Goal: Task Accomplishment & Management: Use online tool/utility

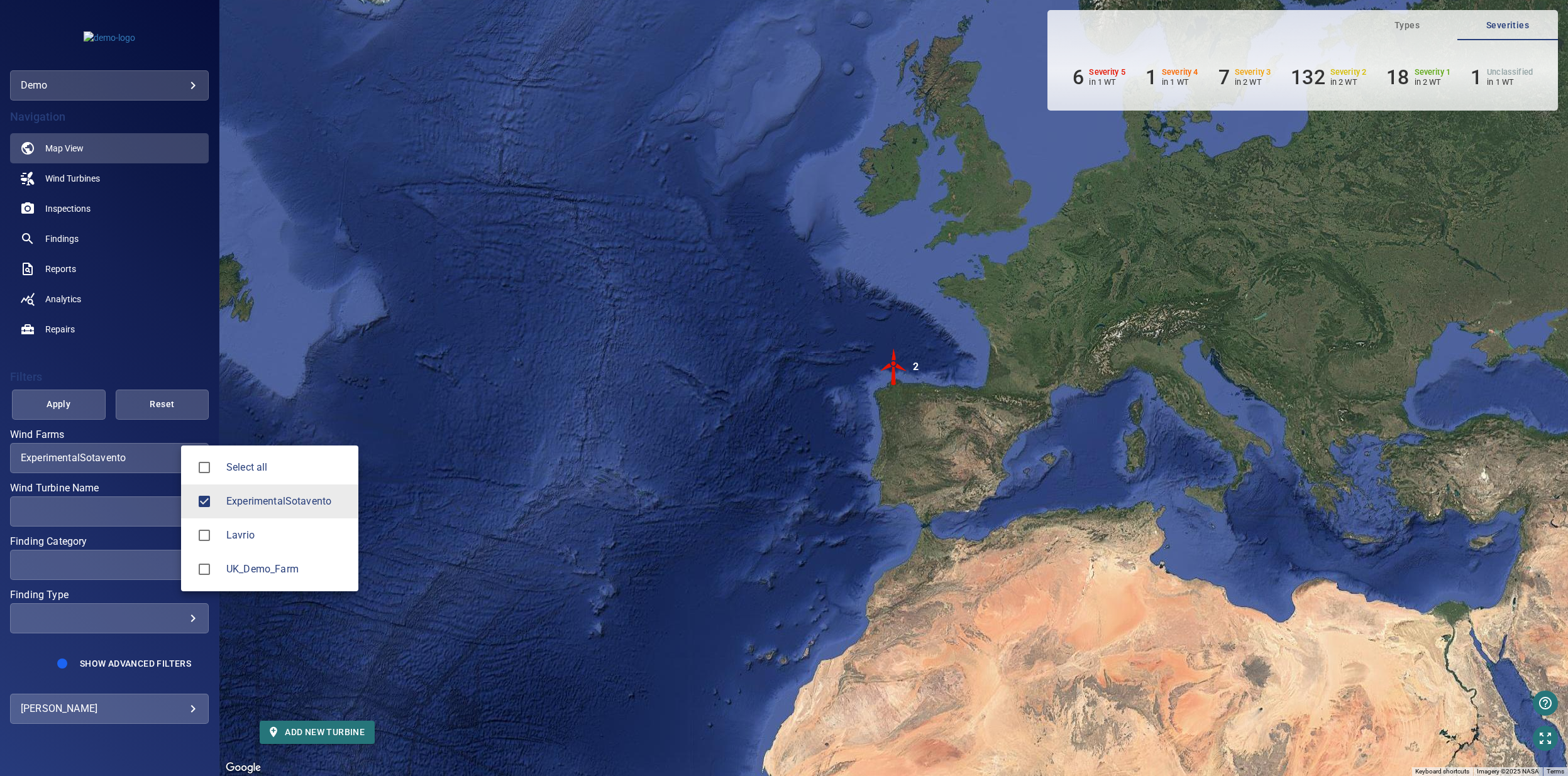
click at [167, 453] on body "**********" at bounding box center [784, 388] width 1568 height 776
click at [228, 470] on span "Select all" at bounding box center [287, 468] width 122 height 15
type input "**********"
click at [389, 368] on div at bounding box center [784, 388] width 1568 height 776
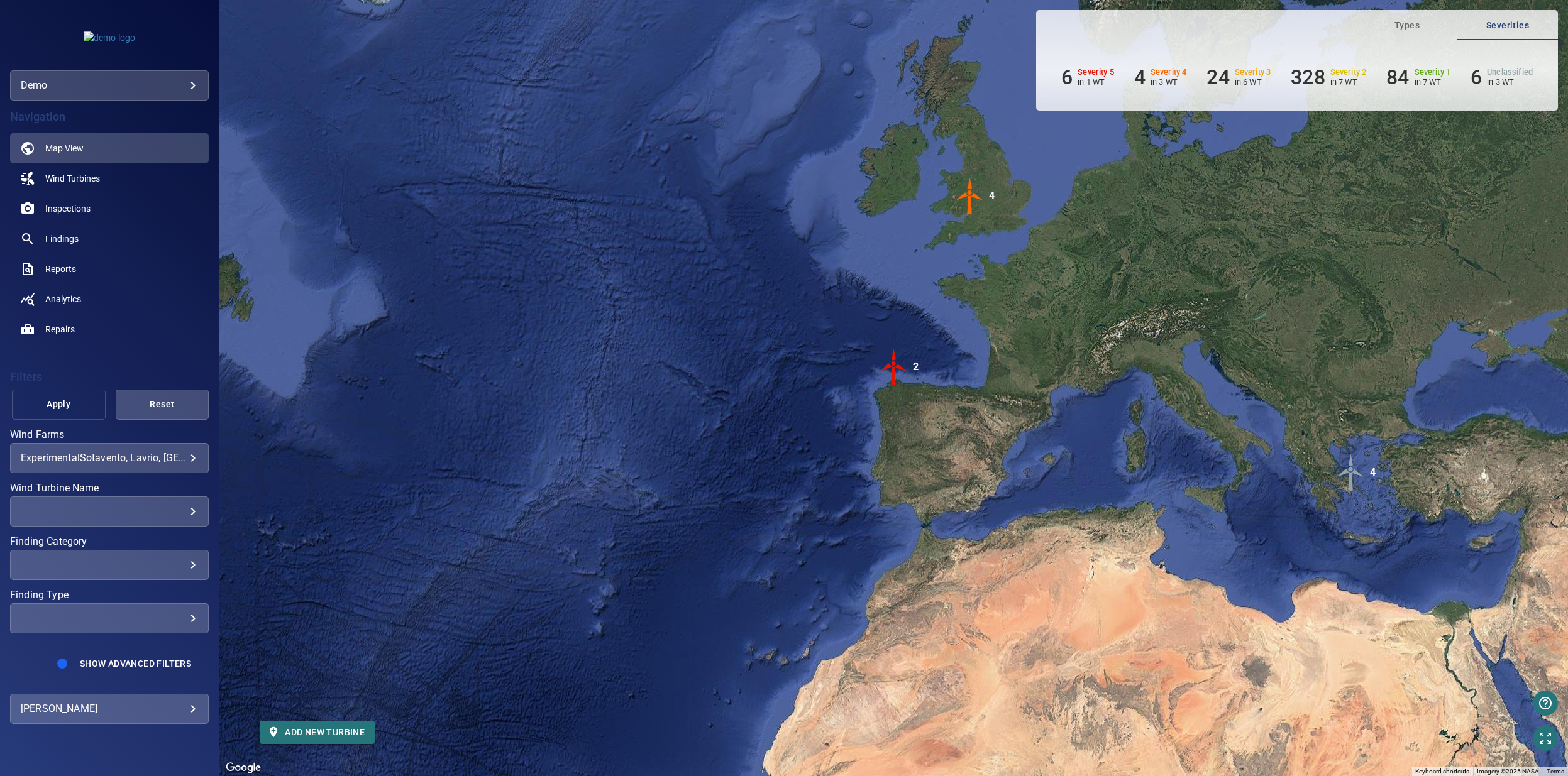
click at [28, 400] on span "Apply" at bounding box center [58, 404] width 62 height 16
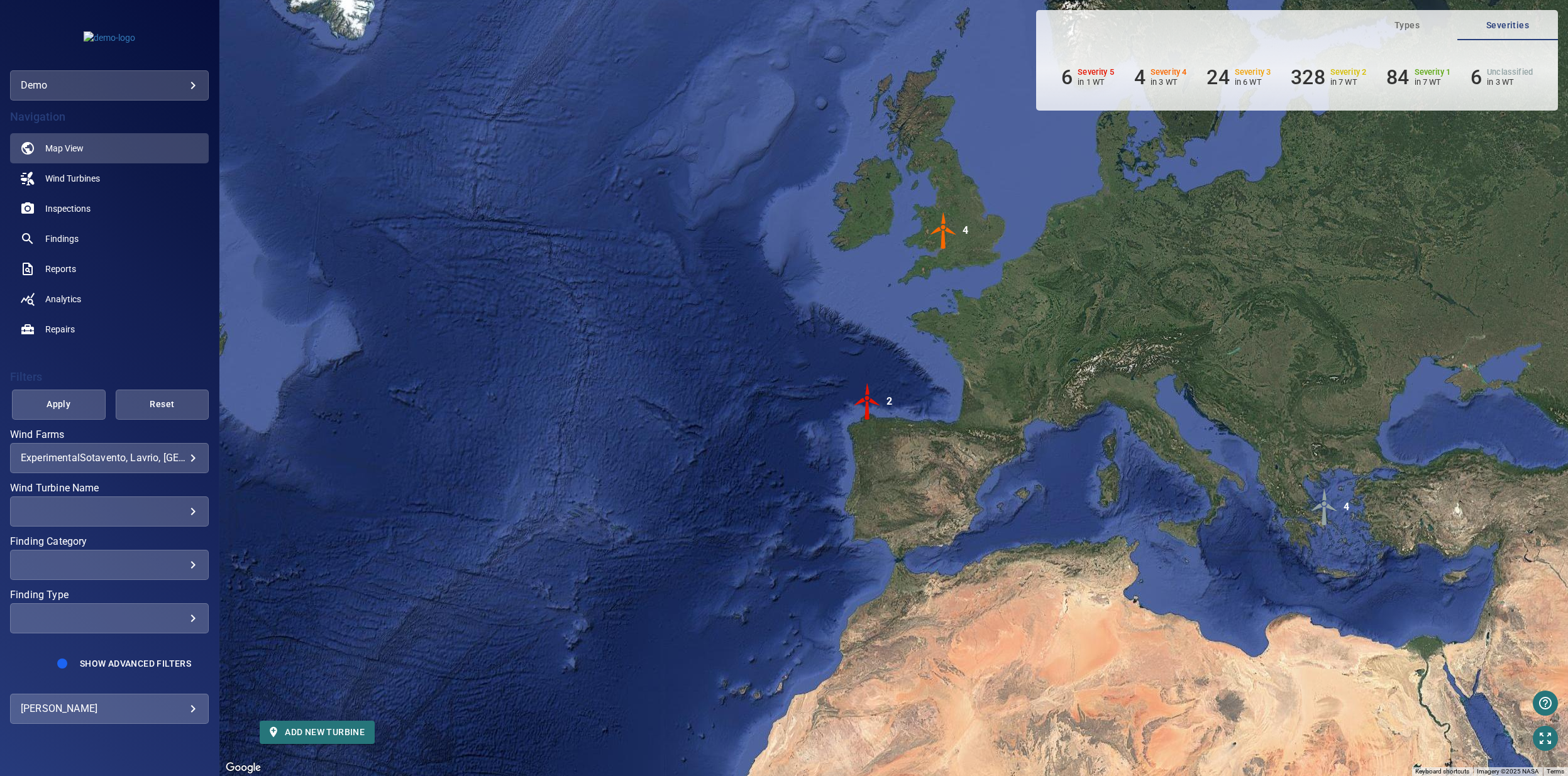
drag, startPoint x: 765, startPoint y: 109, endPoint x: 738, endPoint y: 145, distance: 45.0
click at [738, 145] on div "To activate drag with keyboard, press Alt + Enter. Once in keyboard drag state,…" at bounding box center [894, 388] width 1349 height 776
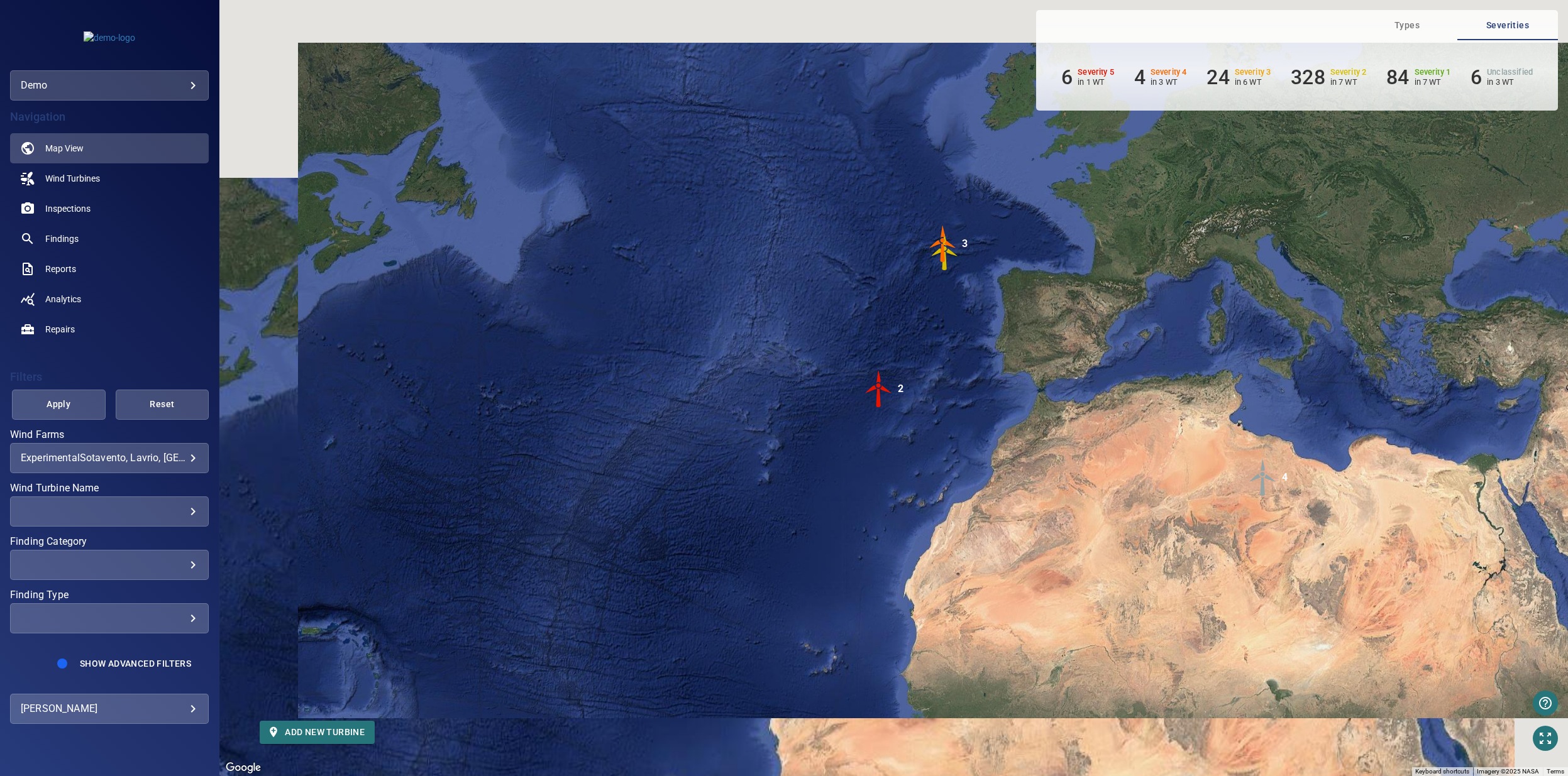
drag, startPoint x: 933, startPoint y: 215, endPoint x: 888, endPoint y: 356, distance: 148.0
click at [888, 356] on div "To activate drag with keyboard, press Alt + Enter. Once in keyboard drag state,…" at bounding box center [894, 388] width 1349 height 776
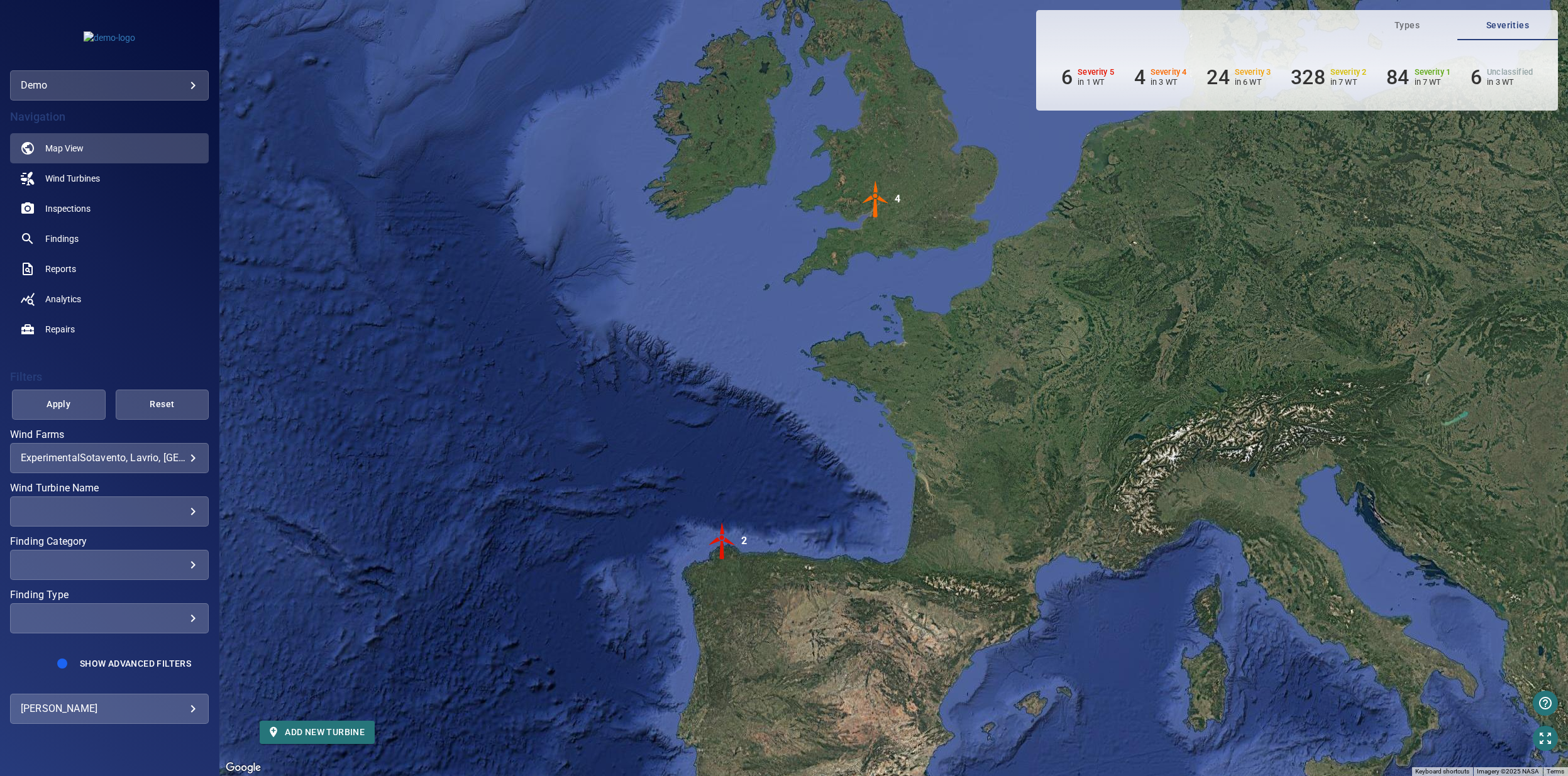
drag, startPoint x: 924, startPoint y: 279, endPoint x: 760, endPoint y: 402, distance: 205.0
click at [760, 402] on div "To activate drag with keyboard, press Alt + Enter. Once in keyboard drag state,…" at bounding box center [894, 388] width 1349 height 776
click at [726, 539] on img "2" at bounding box center [722, 541] width 38 height 38
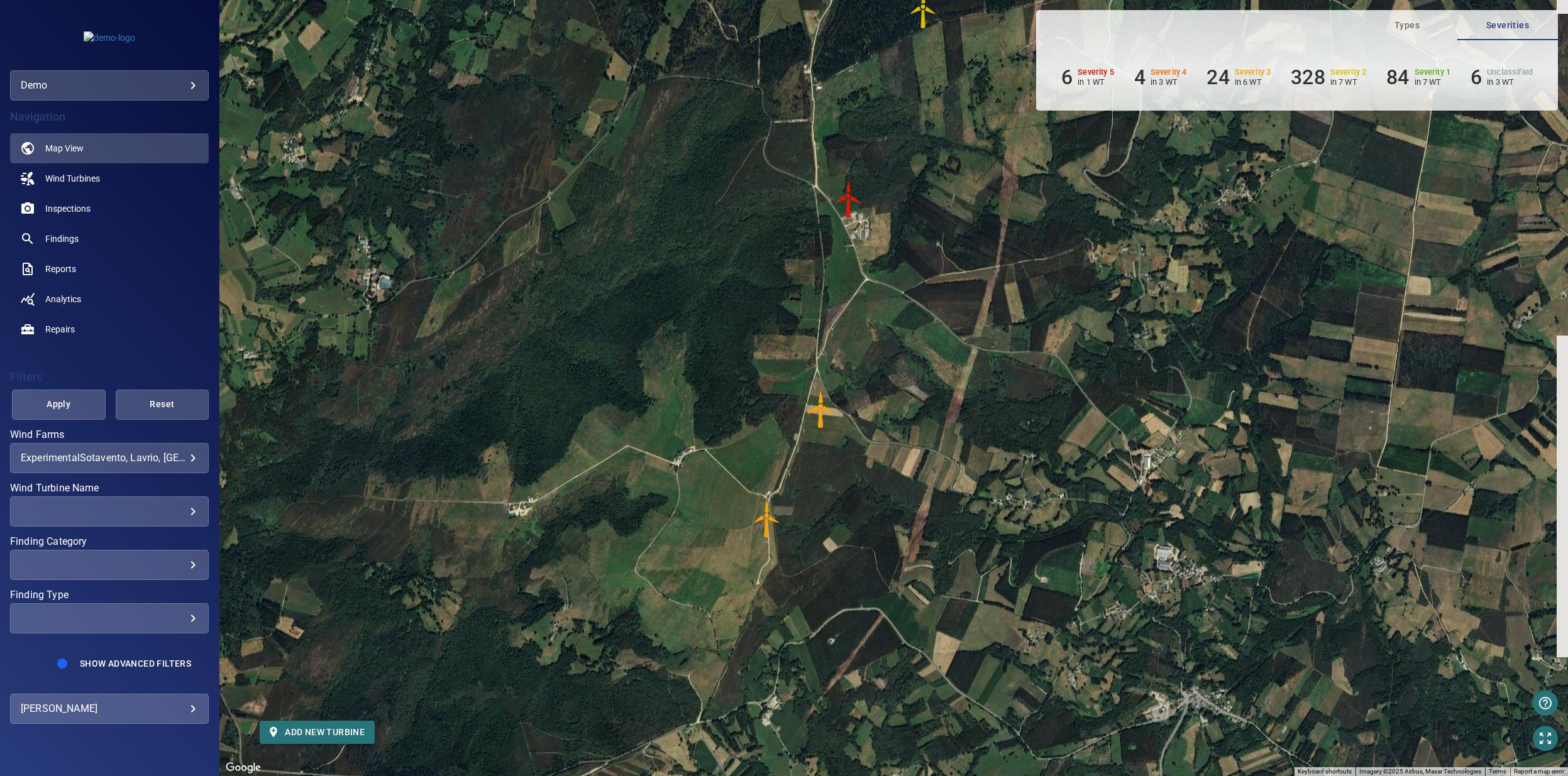
drag, startPoint x: 905, startPoint y: 362, endPoint x: 811, endPoint y: 365, distance: 94.0
click at [811, 365] on div "To navigate, press the arrow keys. To activate drag with keyboard, press Alt + …" at bounding box center [894, 388] width 1349 height 776
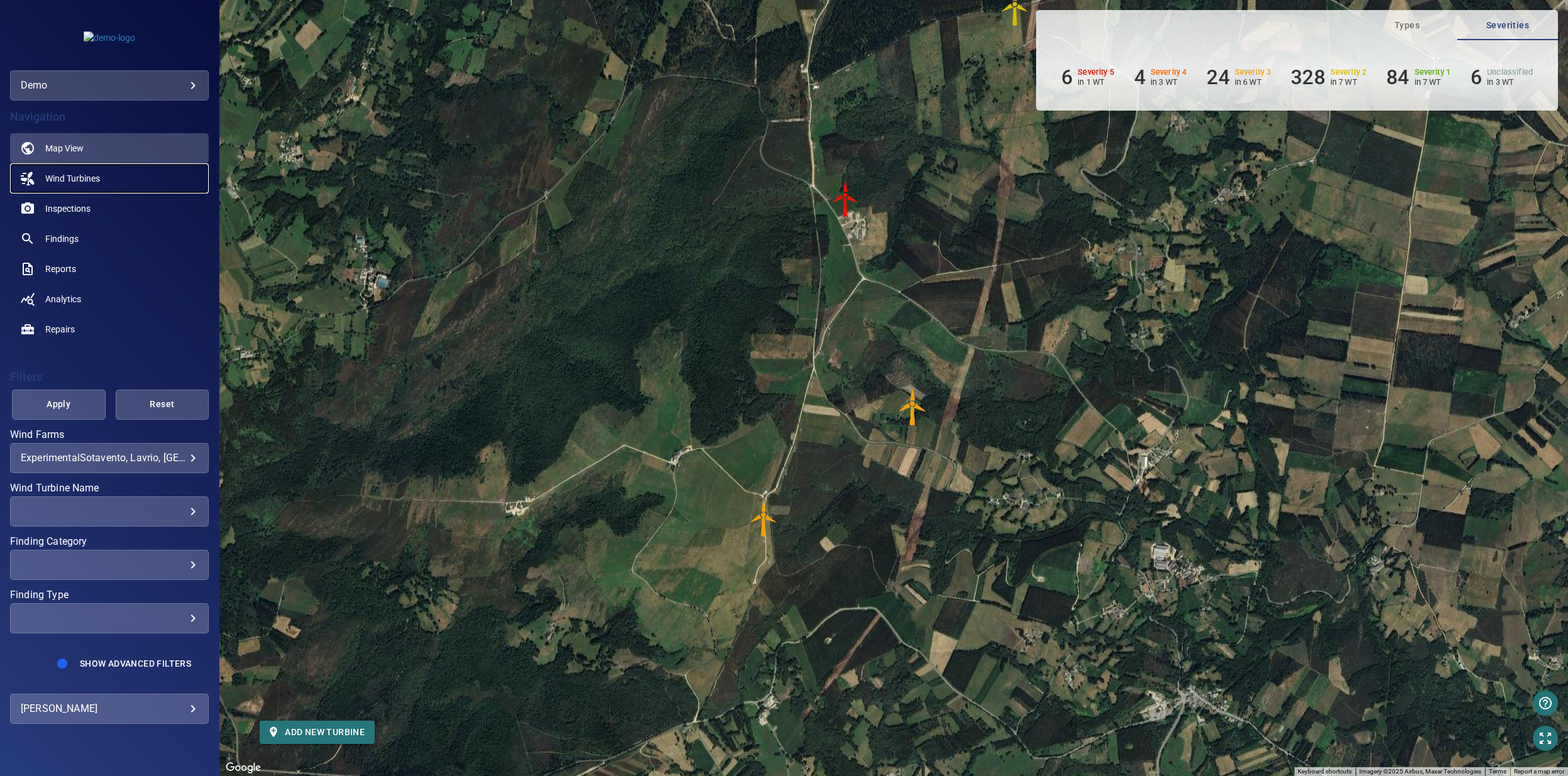
click at [65, 182] on span "Wind Turbines" at bounding box center [72, 178] width 55 height 12
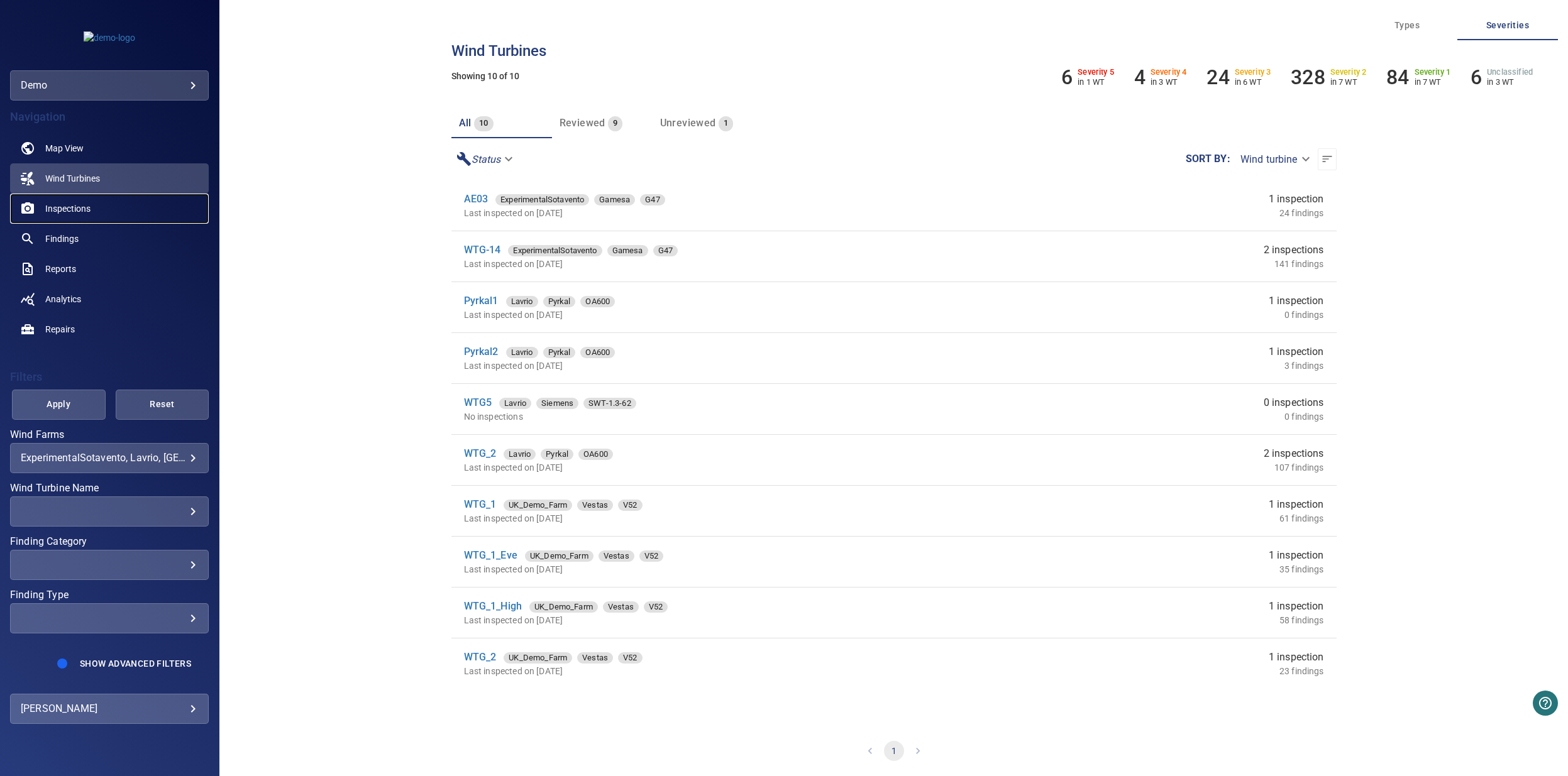
click at [55, 210] on span "Inspections" at bounding box center [68, 208] width 45 height 12
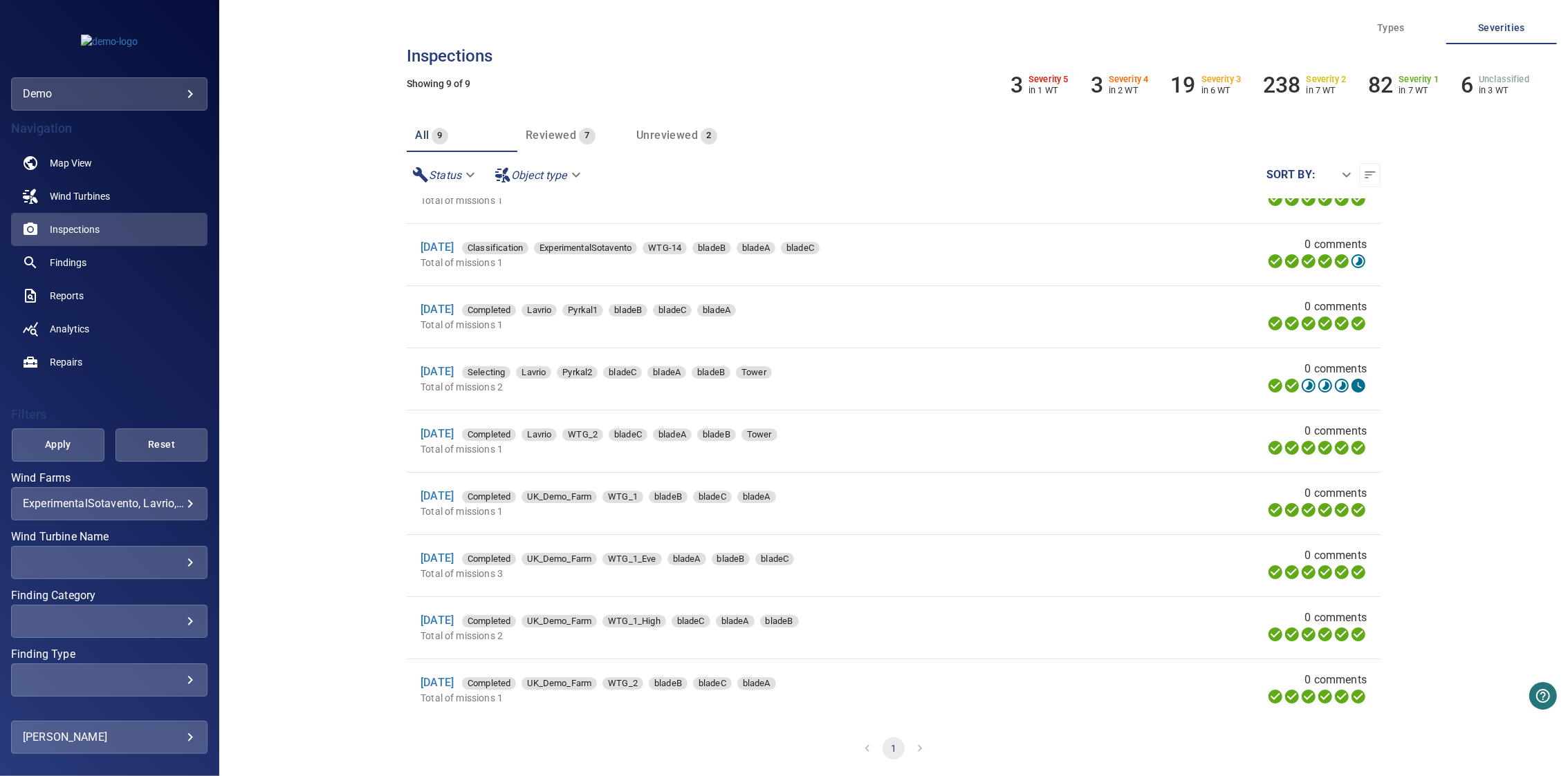
scroll to position [39, 0]
click at [454, 371] on link "19 Oct 2023" at bounding box center [437, 371] width 33 height 13
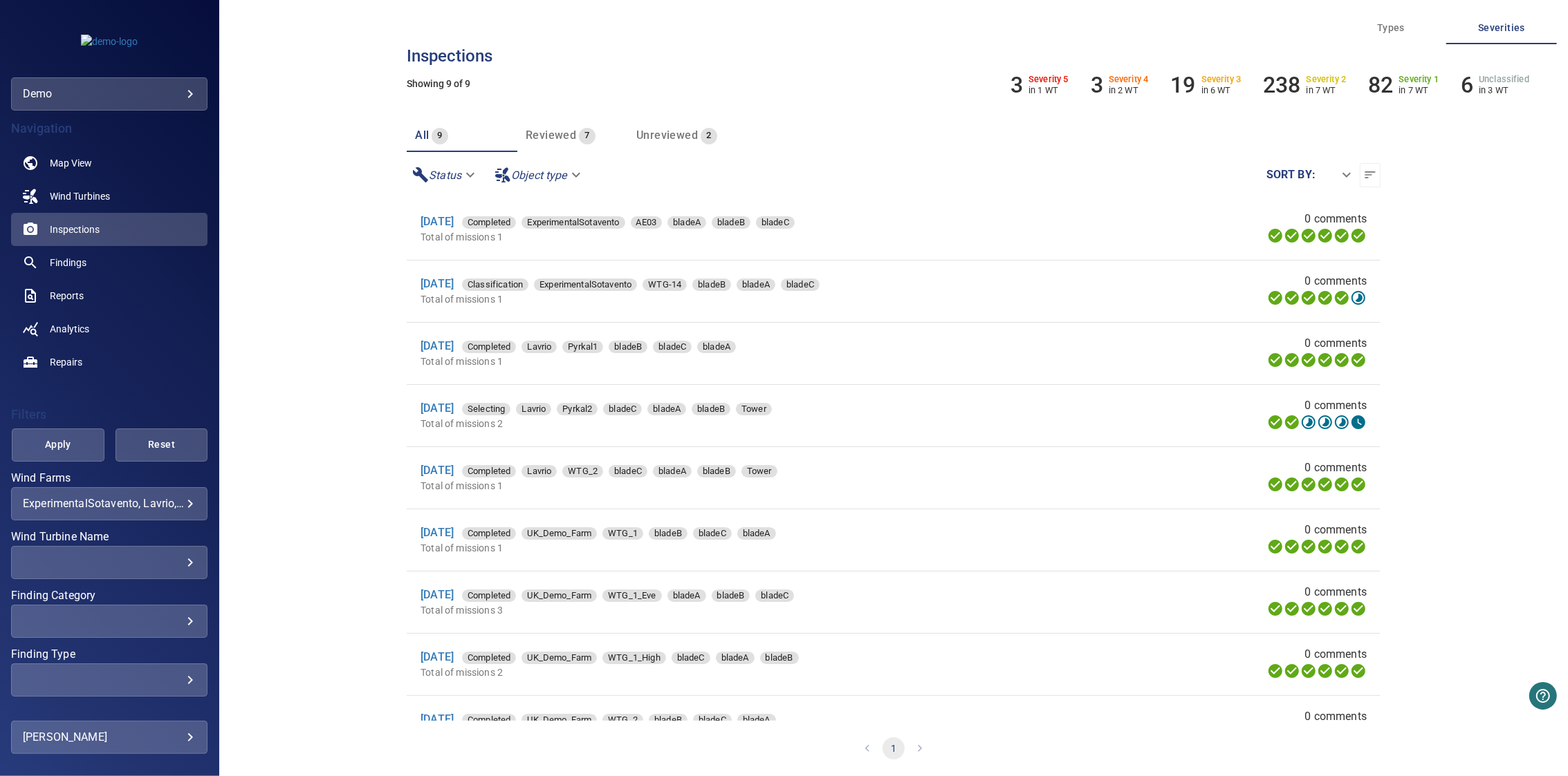
click at [449, 524] on li "24 Aug 2023 Completed UK_Demo_Farm WTG_1 bladeB bladeC bladeA Total of missions…" at bounding box center [894, 540] width 974 height 62
click at [452, 530] on link "24 Aug 2023" at bounding box center [437, 532] width 33 height 13
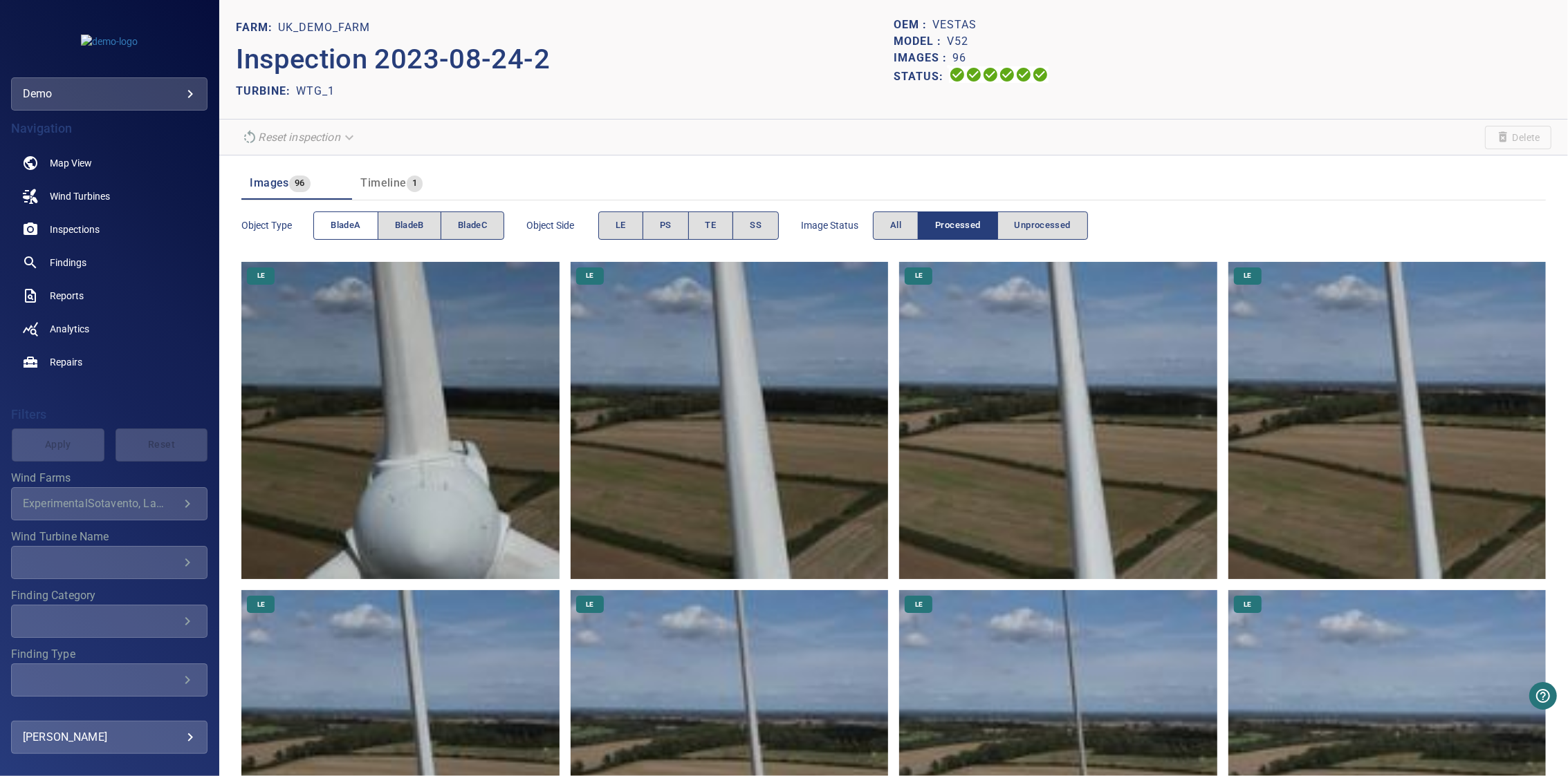
click at [350, 234] on button "bladeA" at bounding box center [346, 226] width 65 height 29
click at [368, 228] on button "bladeA" at bounding box center [346, 226] width 65 height 29
click at [392, 228] on button "bladeB" at bounding box center [409, 226] width 64 height 29
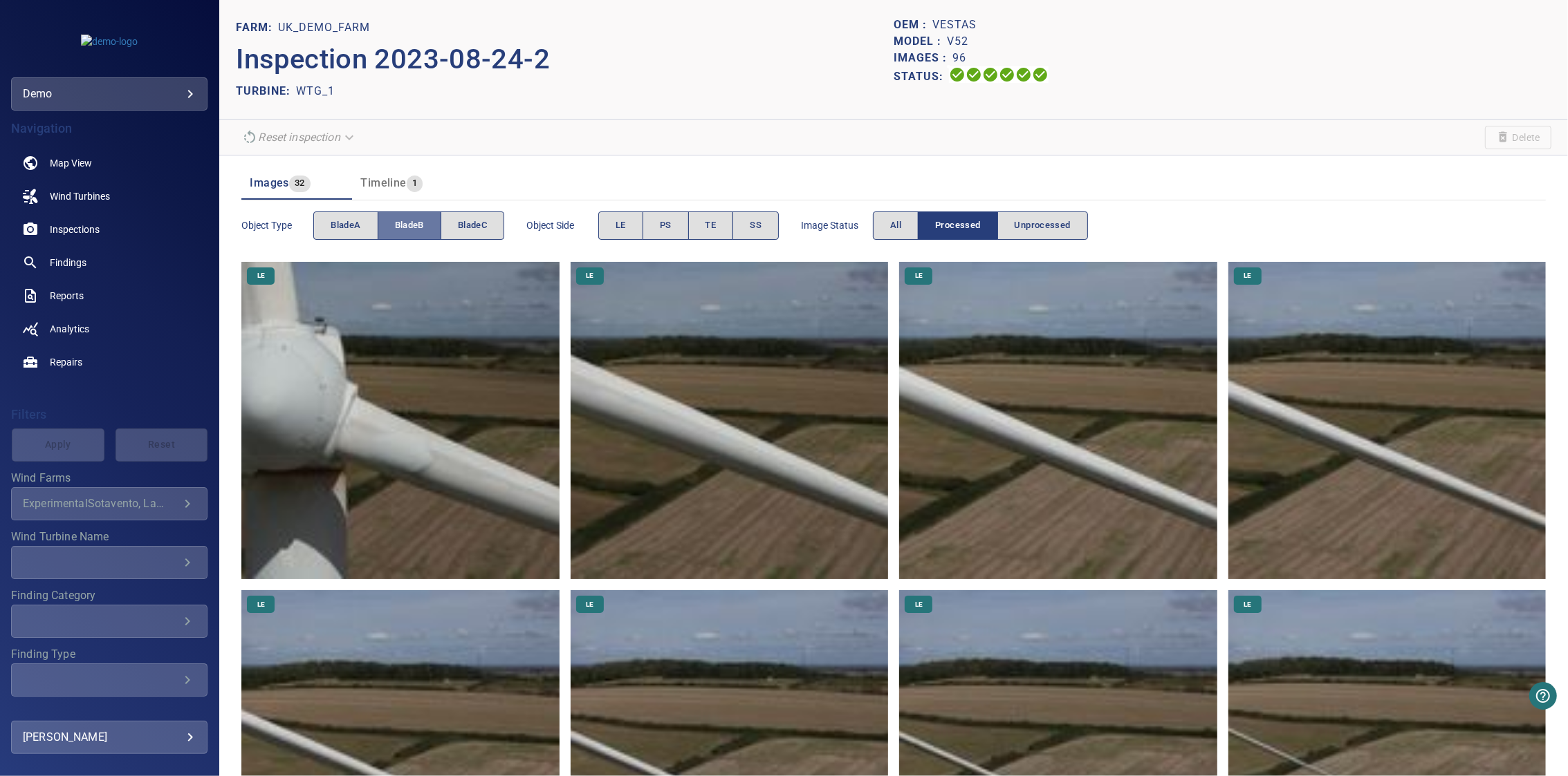
click at [401, 231] on span "bladeB" at bounding box center [409, 225] width 29 height 16
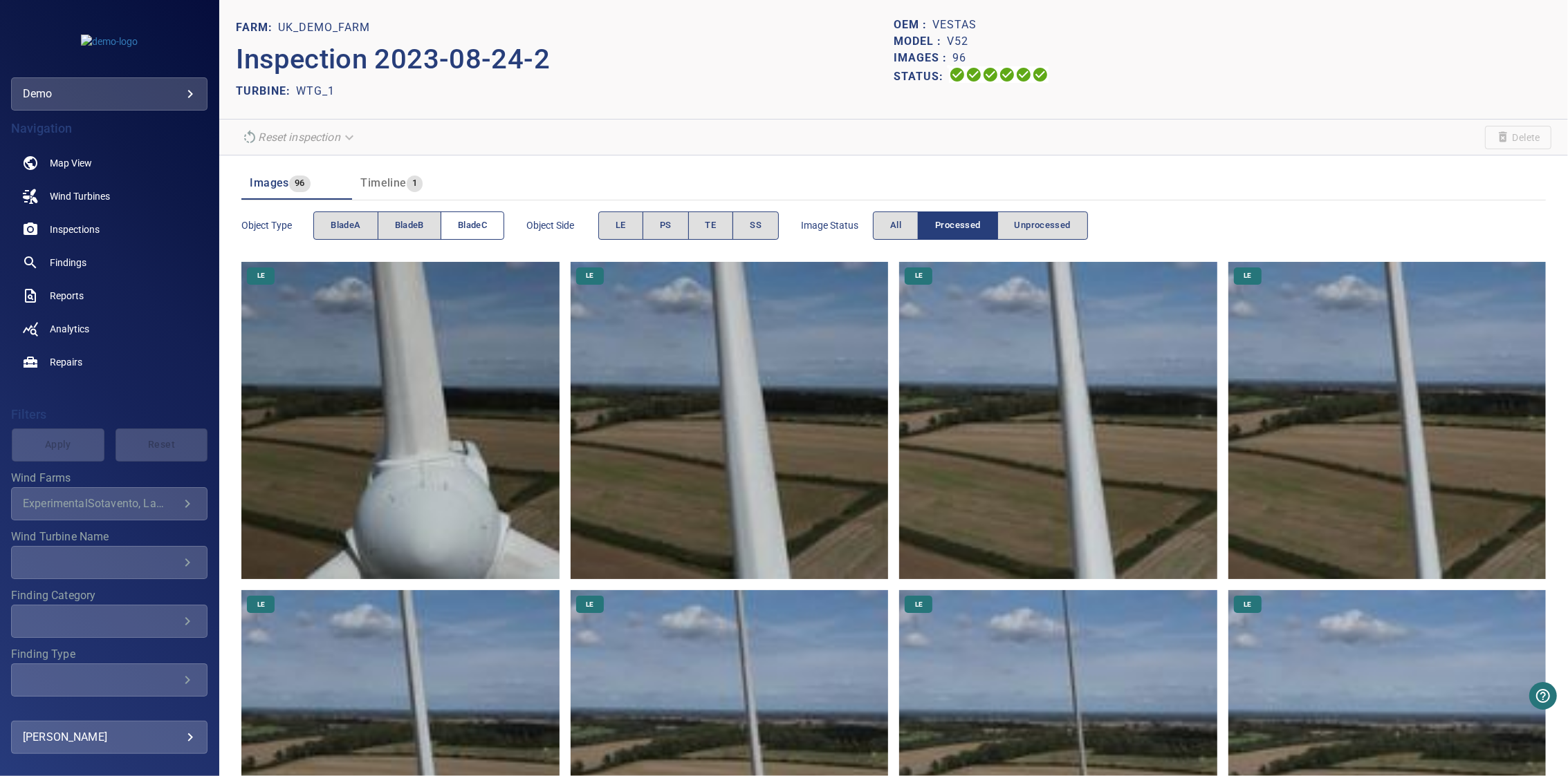
click at [456, 226] on button "bladeC" at bounding box center [472, 226] width 64 height 29
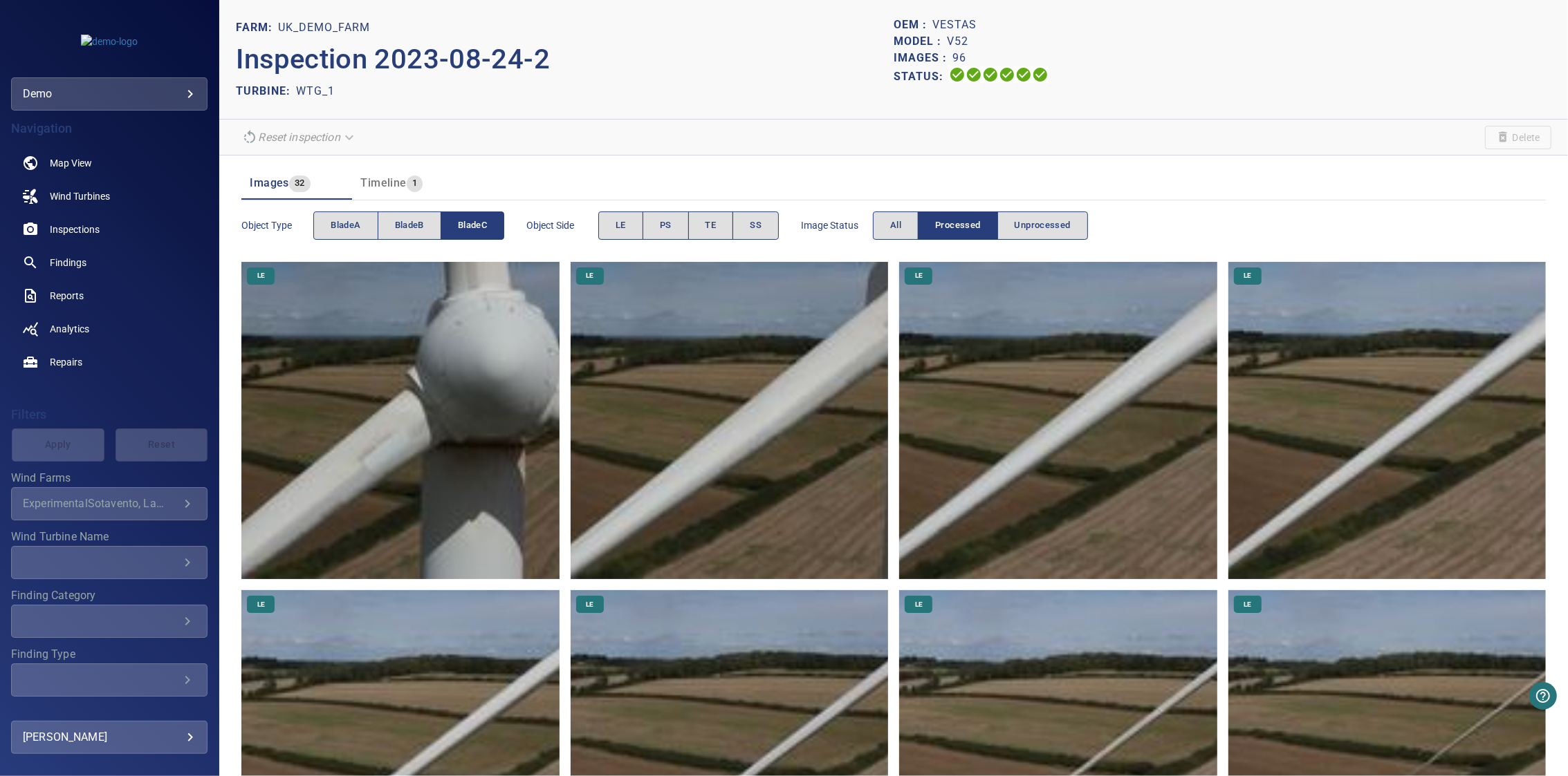
click at [461, 226] on span "bladeC" at bounding box center [472, 225] width 29 height 16
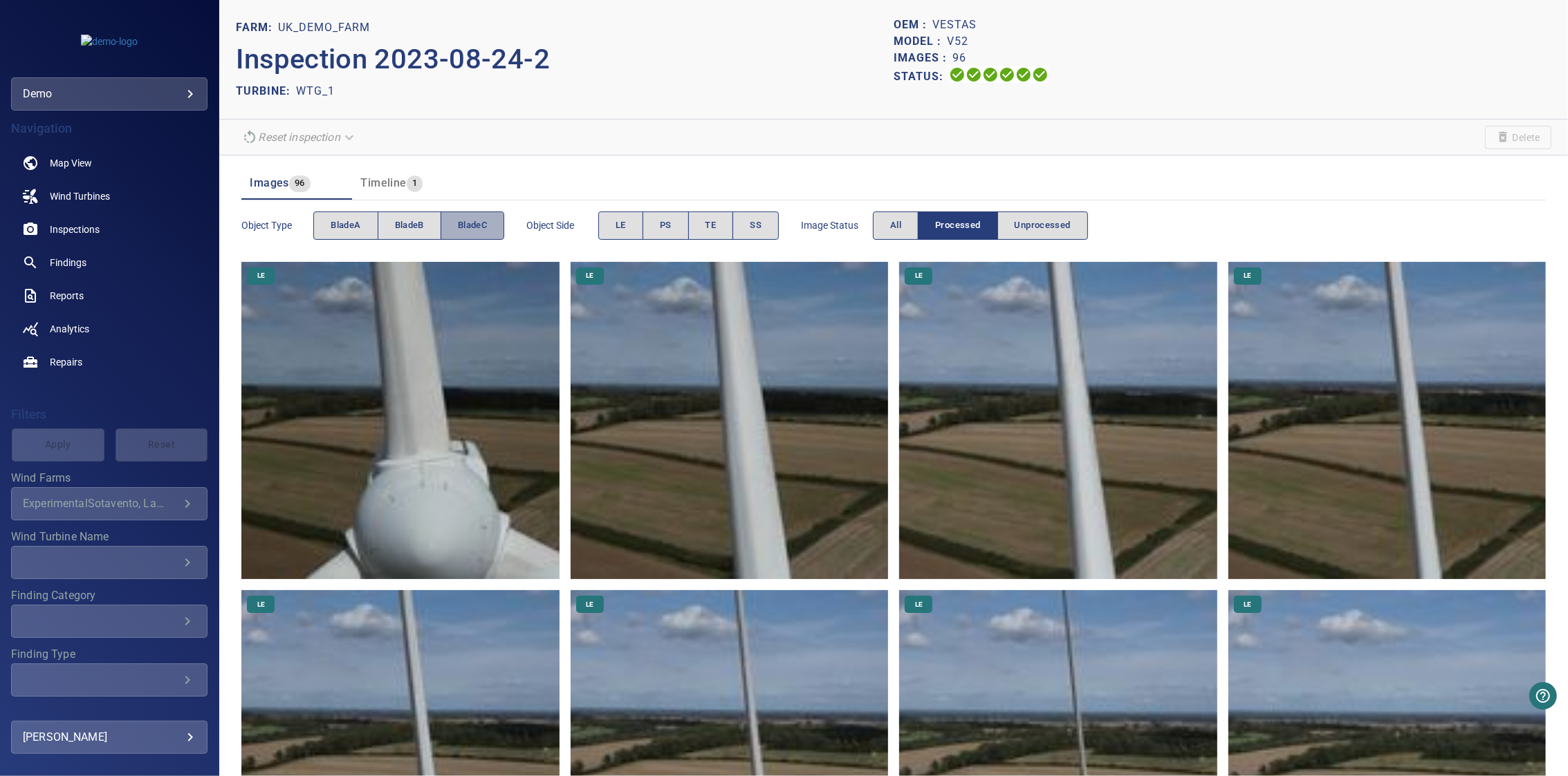
click at [461, 226] on span "bladeC" at bounding box center [472, 225] width 29 height 16
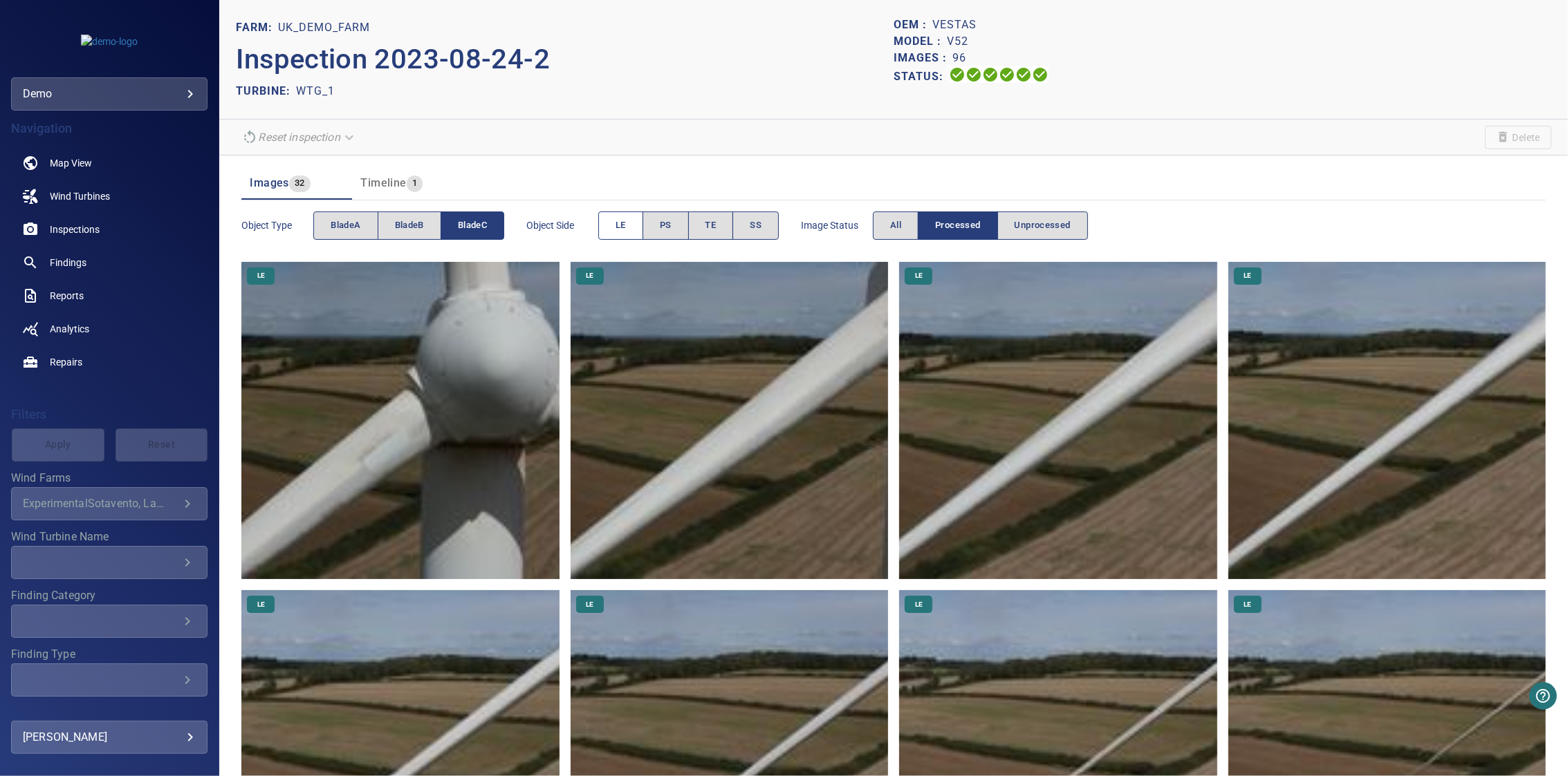
click at [619, 233] on span "LE" at bounding box center [621, 225] width 11 height 16
click at [652, 225] on button "PS" at bounding box center [666, 226] width 47 height 29
click at [658, 225] on button "PS" at bounding box center [666, 226] width 46 height 29
click at [633, 226] on button "LE" at bounding box center [621, 226] width 45 height 29
click at [730, 228] on button "TE" at bounding box center [711, 226] width 46 height 29
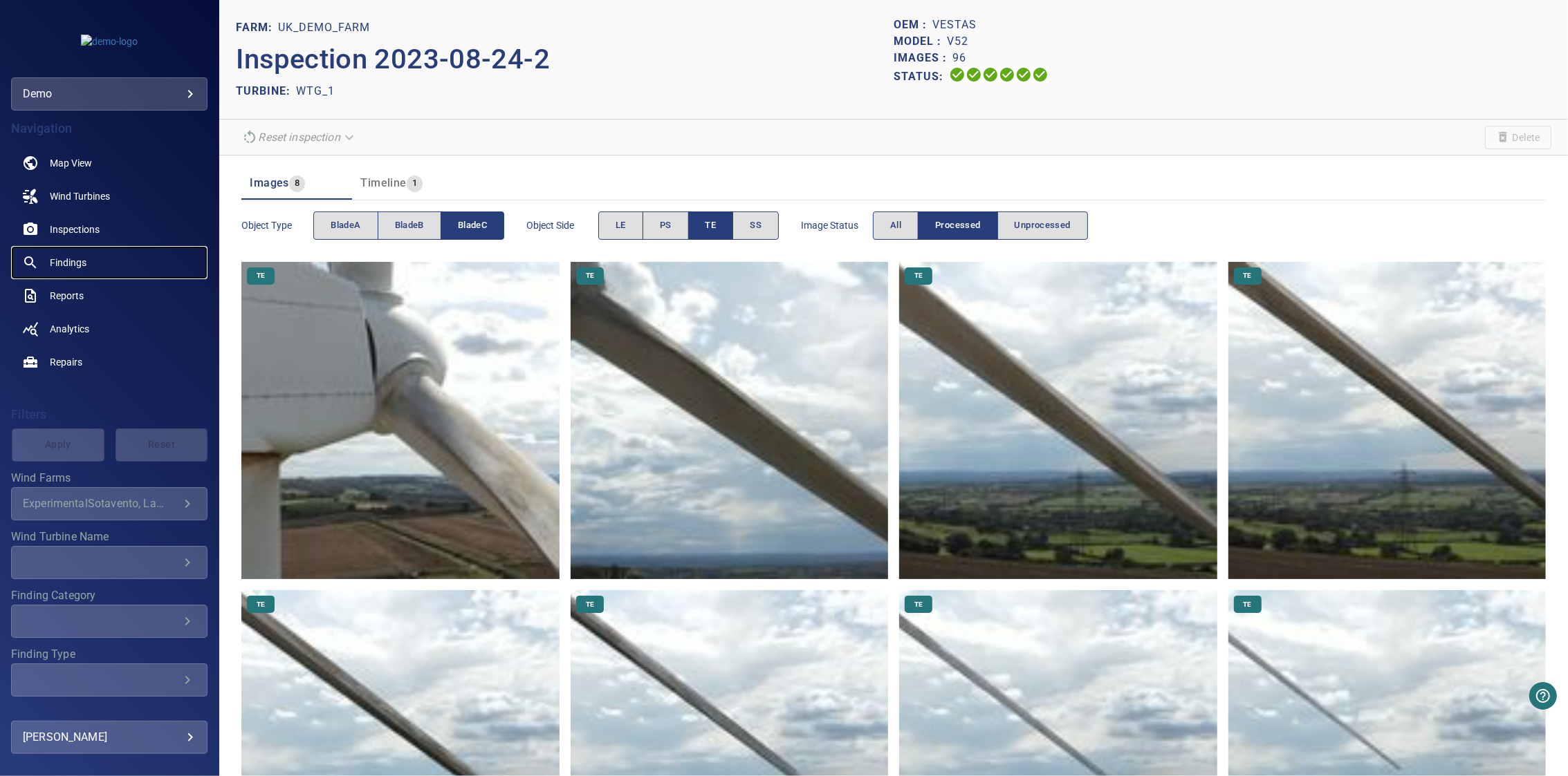
click at [55, 261] on span "Findings" at bounding box center [68, 262] width 37 height 14
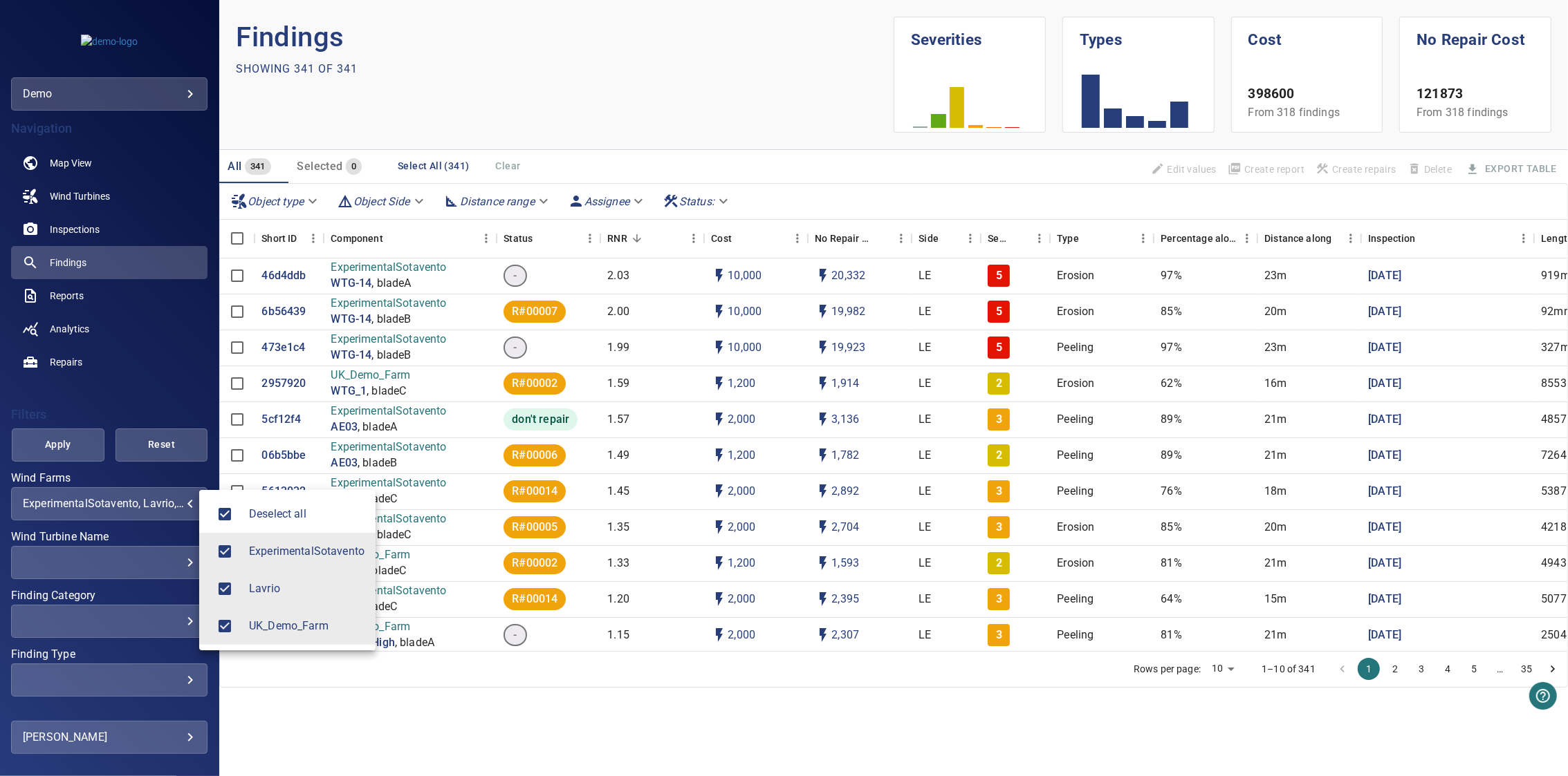
click at [126, 498] on body "**********" at bounding box center [784, 388] width 1568 height 776
click at [273, 519] on span "Deselect all" at bounding box center [307, 515] width 116 height 17
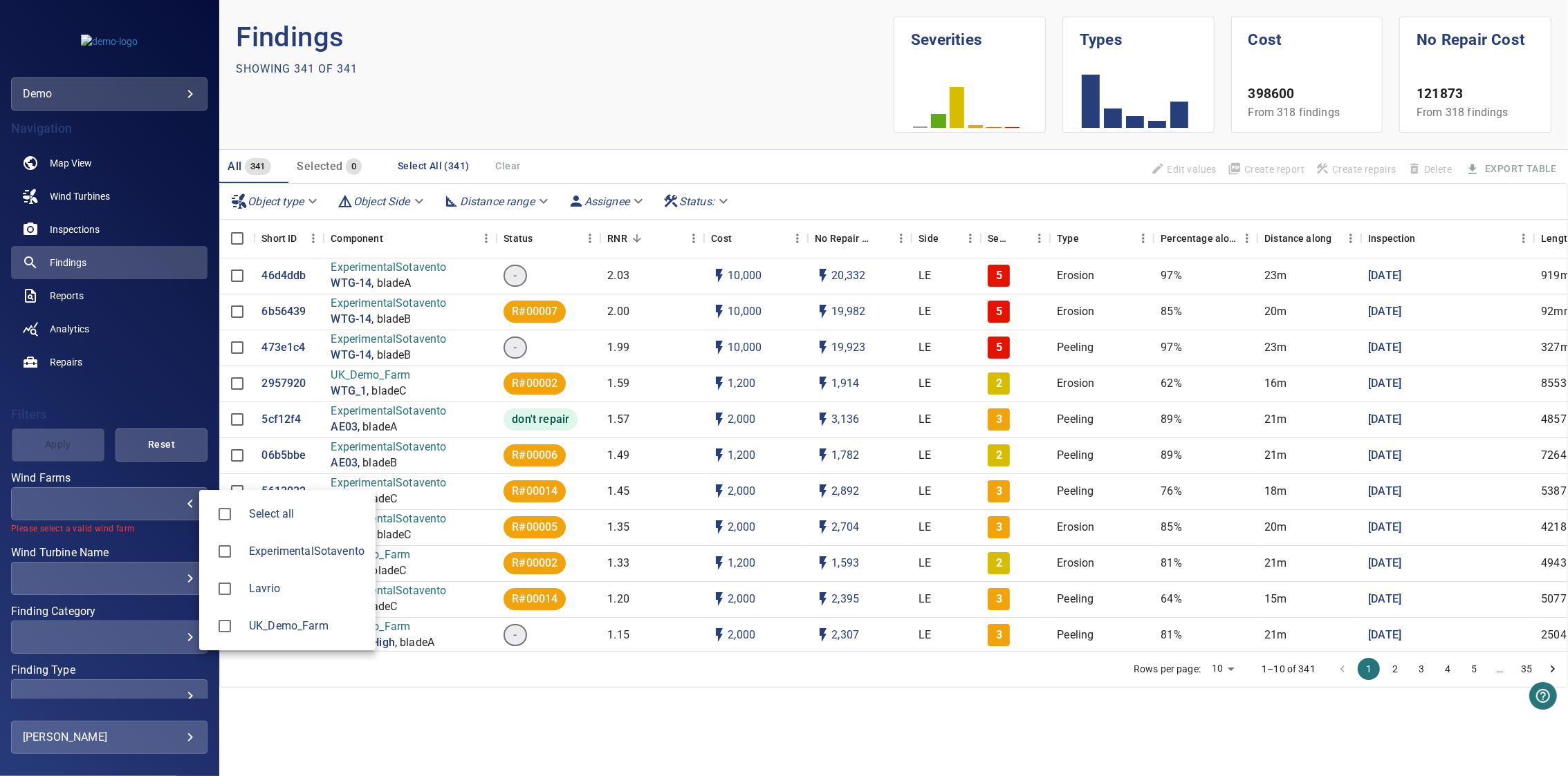
click at [276, 555] on span "ExperimentalSotavento" at bounding box center [307, 551] width 116 height 17
type input "**********"
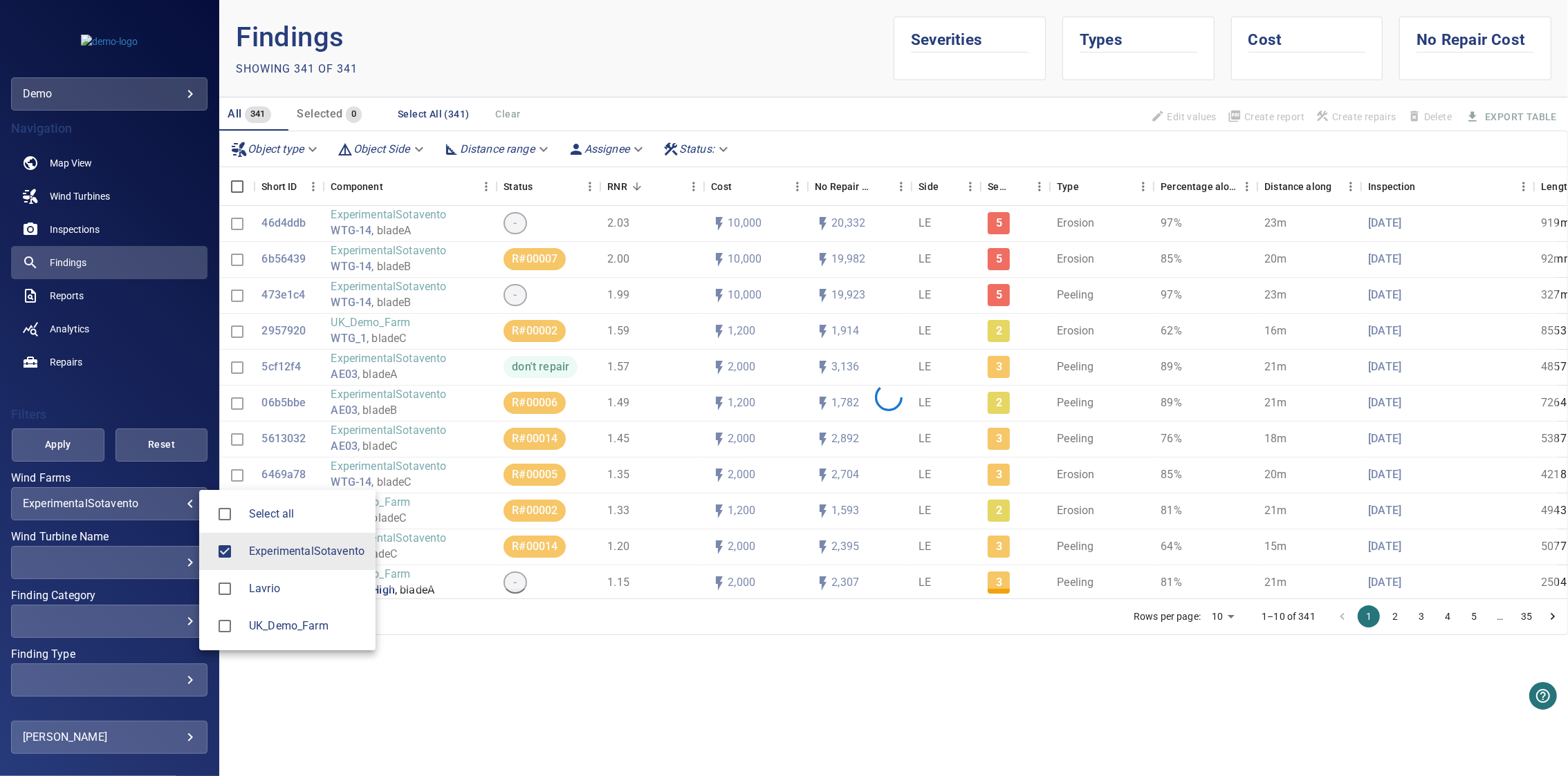
click at [157, 382] on div at bounding box center [784, 388] width 1568 height 776
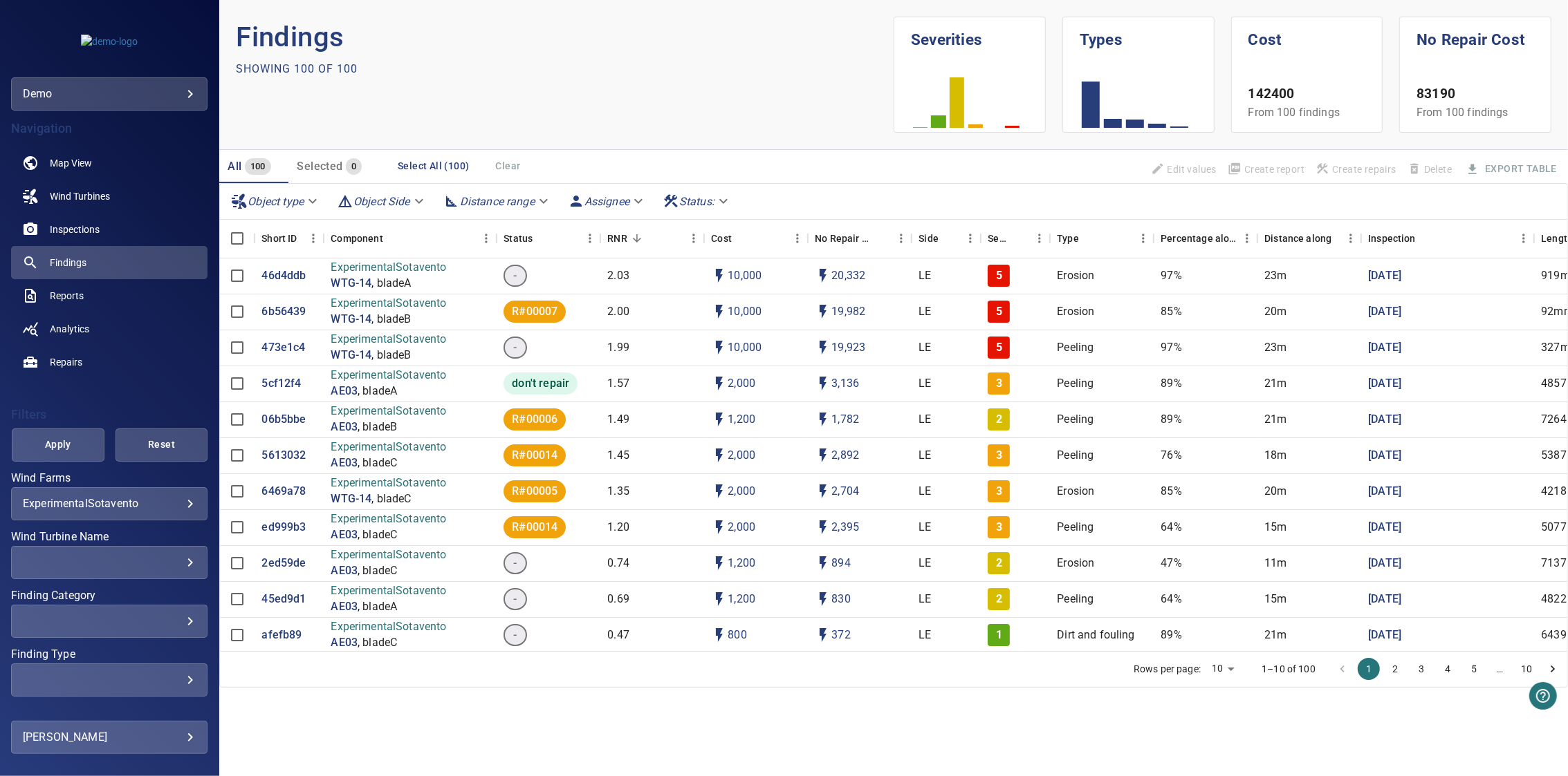
click at [97, 569] on div "​ ​" at bounding box center [109, 563] width 196 height 33
click at [255, 572] on span "AE03" at bounding box center [290, 571] width 102 height 17
type input "**********"
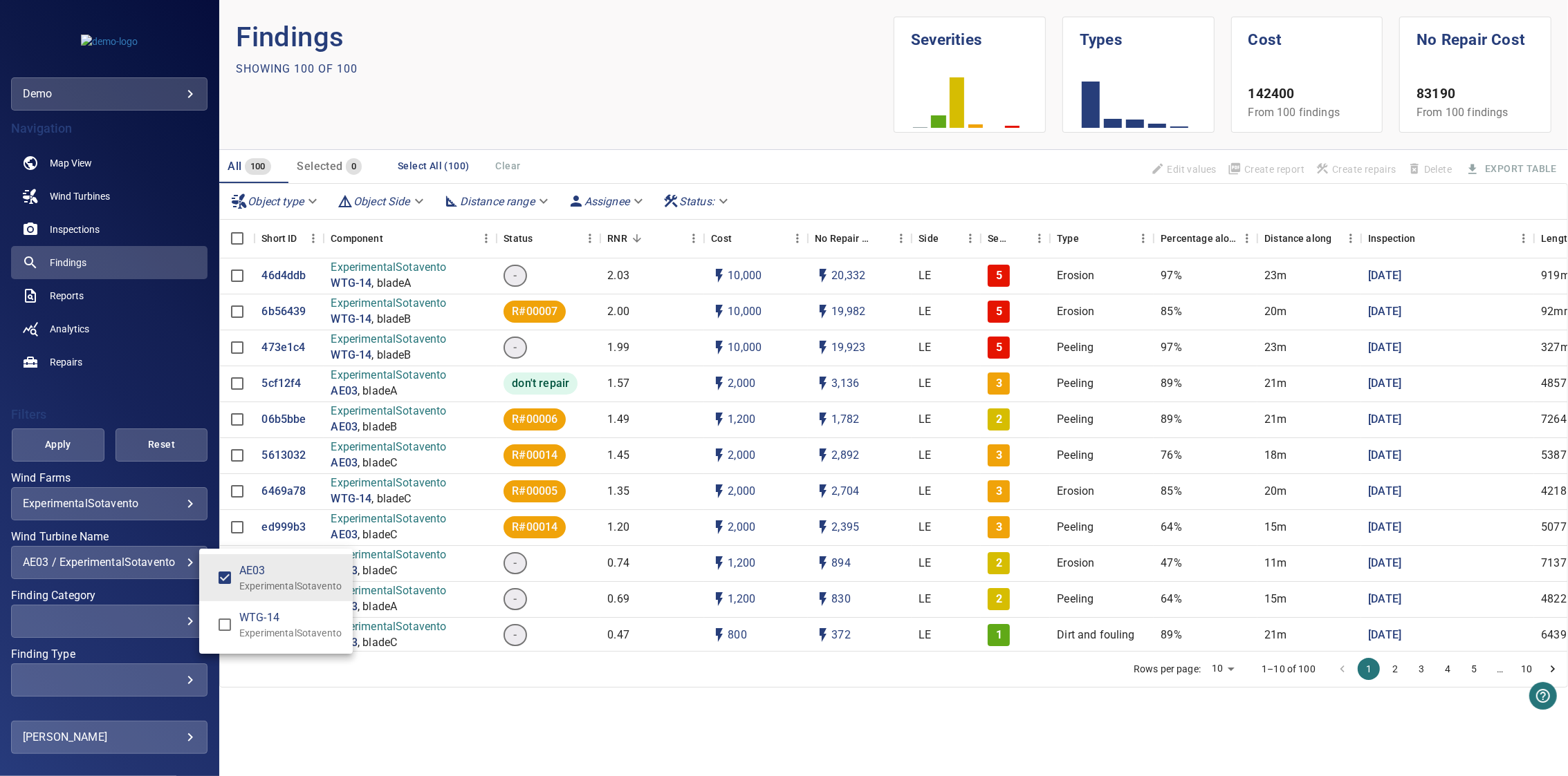
click at [150, 402] on div "Wind Turbine Name" at bounding box center [784, 388] width 1568 height 776
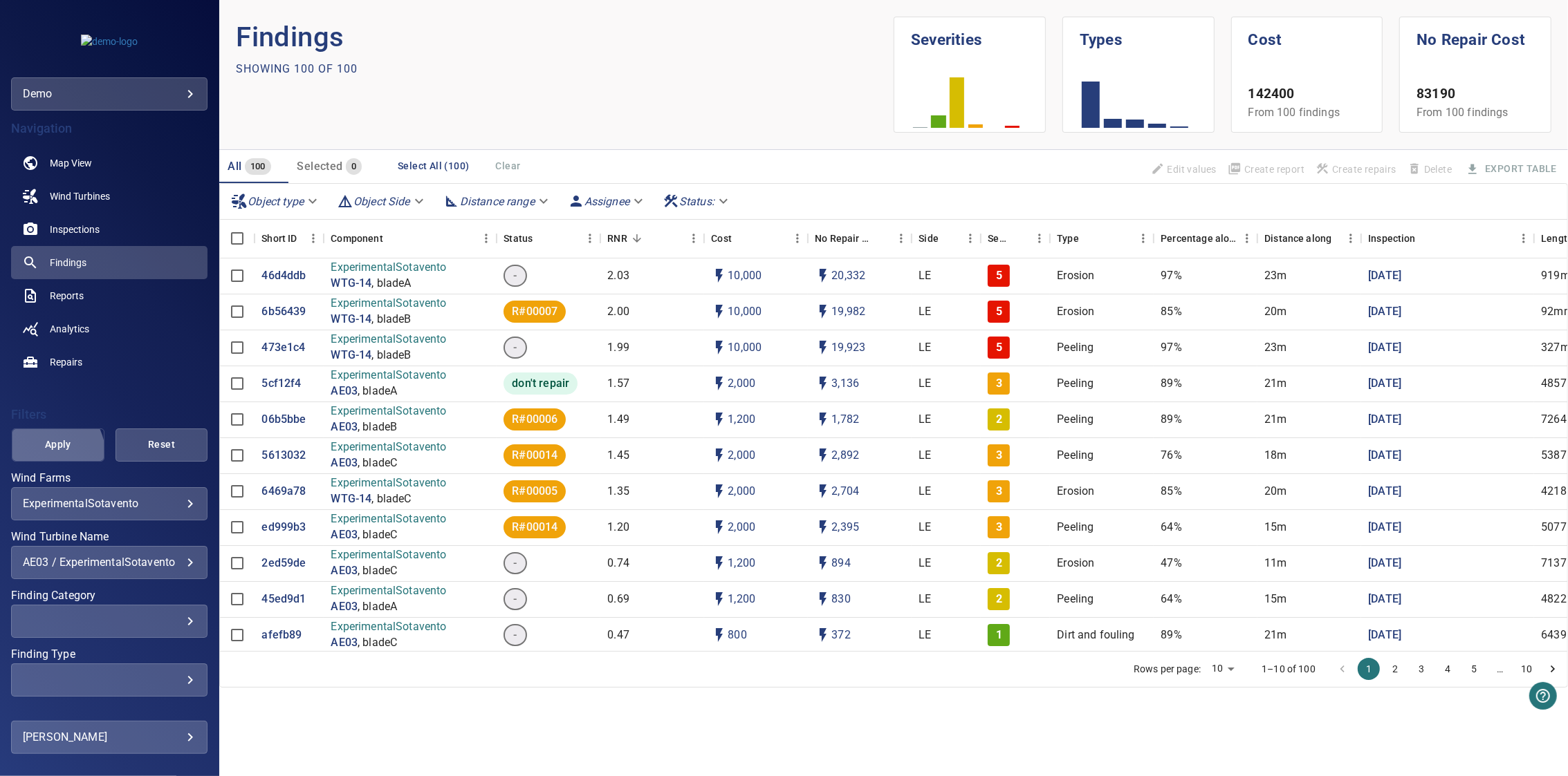
click at [38, 456] on button "Apply" at bounding box center [58, 445] width 92 height 33
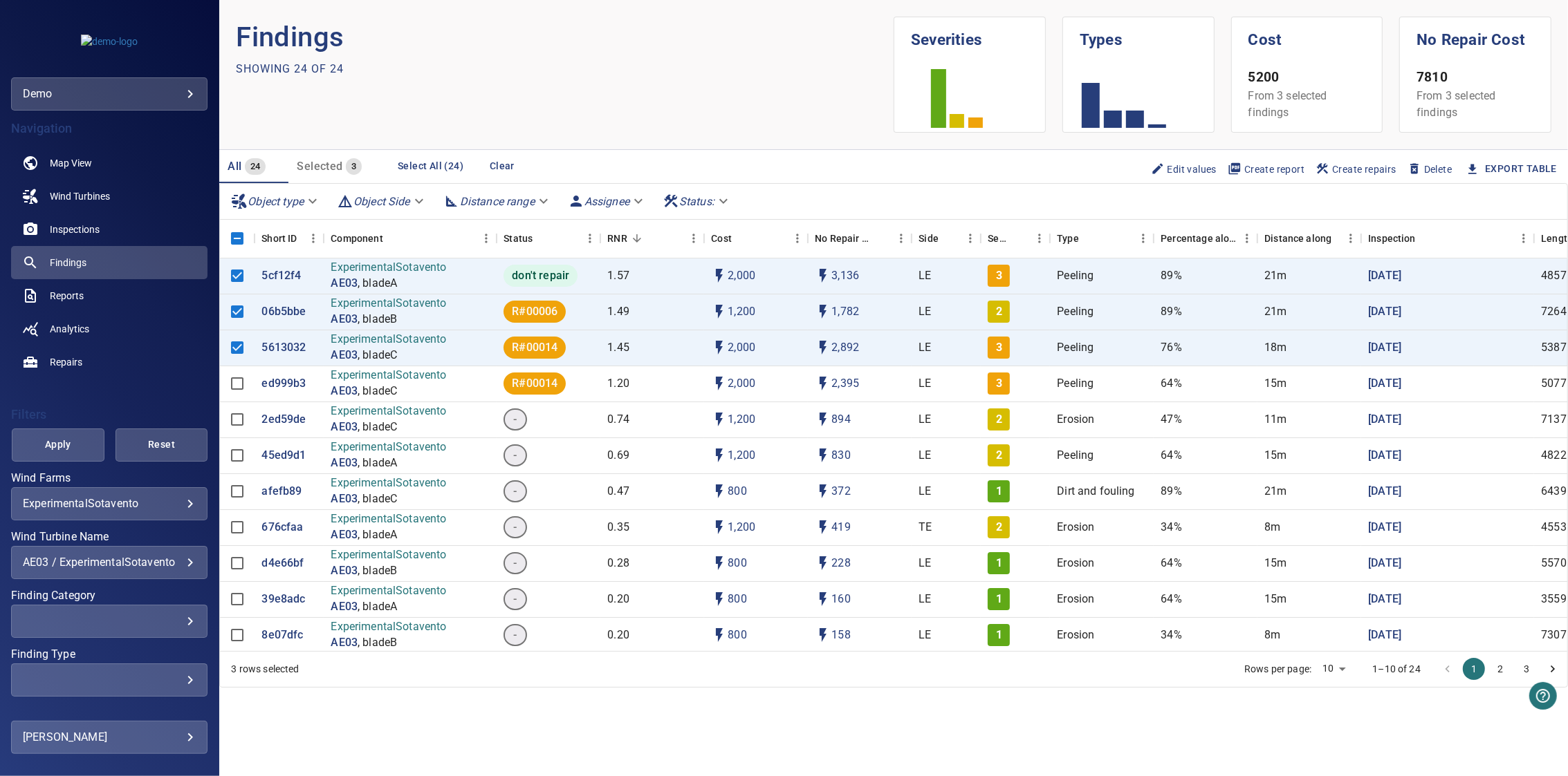
click at [1337, 167] on span "Create repairs" at bounding box center [1356, 169] width 81 height 15
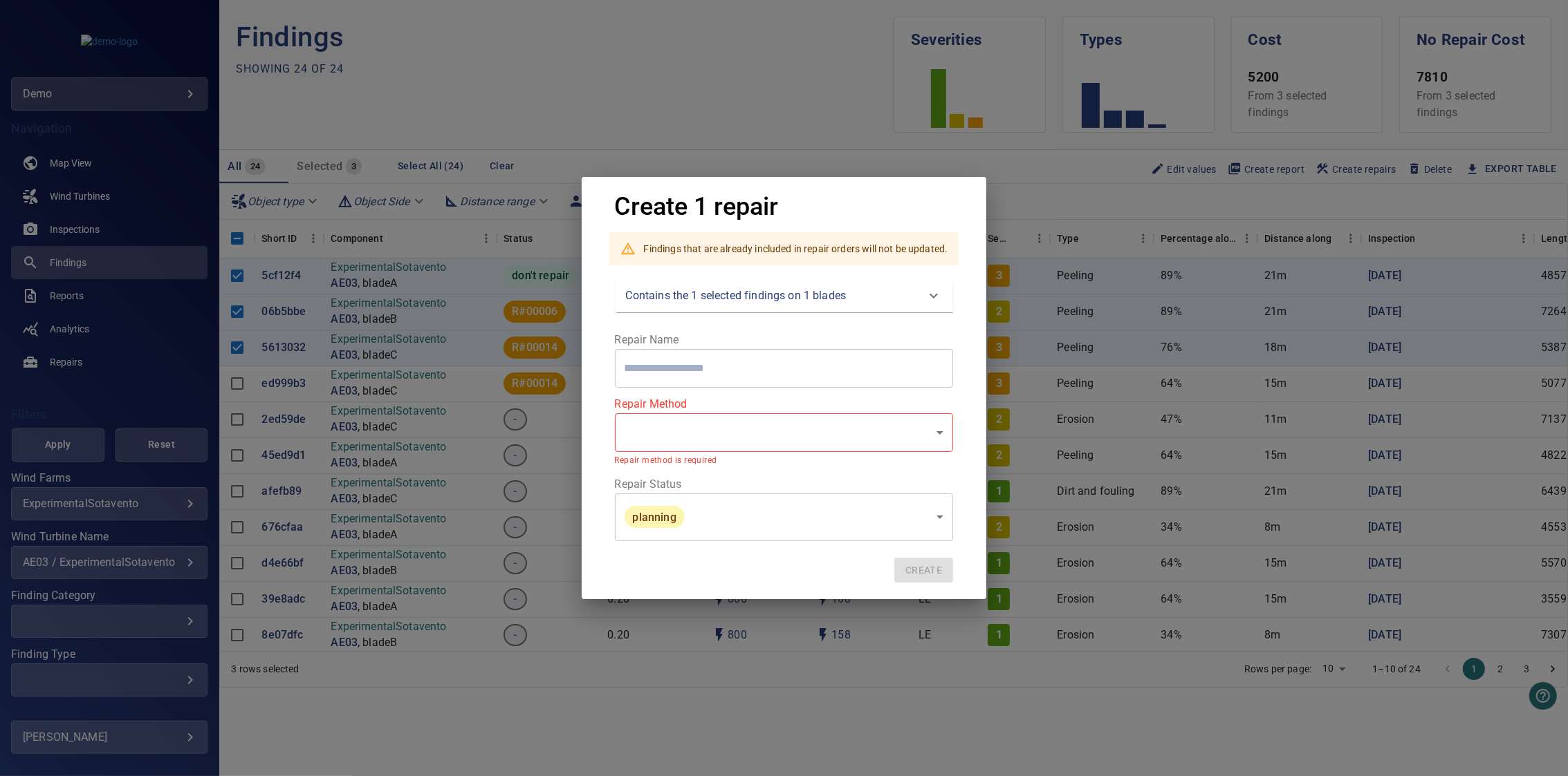
click at [881, 440] on body "**********" at bounding box center [784, 388] width 1568 height 776
click at [881, 440] on li "Rope access" at bounding box center [784, 432] width 341 height 25
type input "**********"
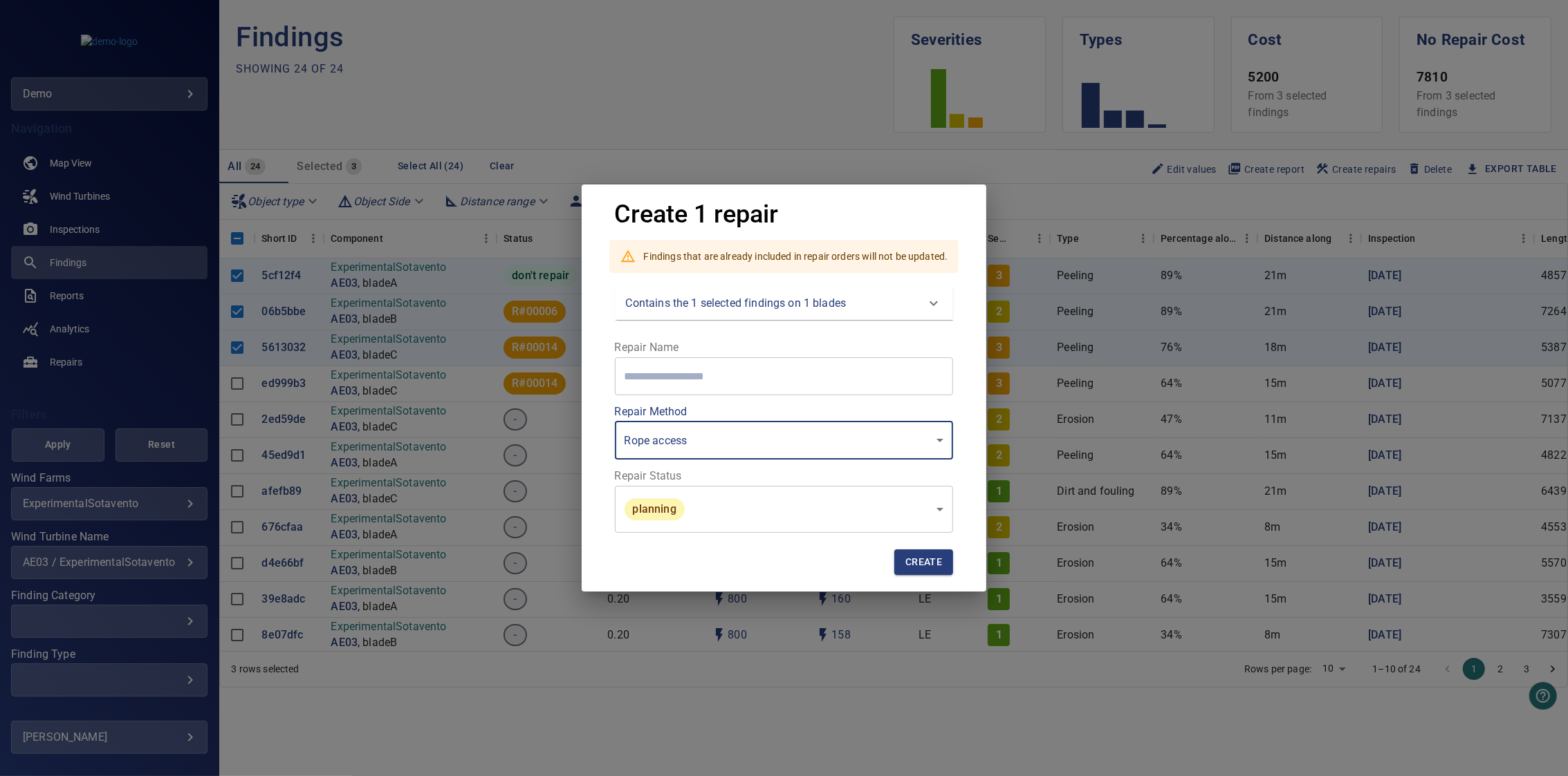
click at [1022, 311] on div "**********" at bounding box center [784, 388] width 1568 height 776
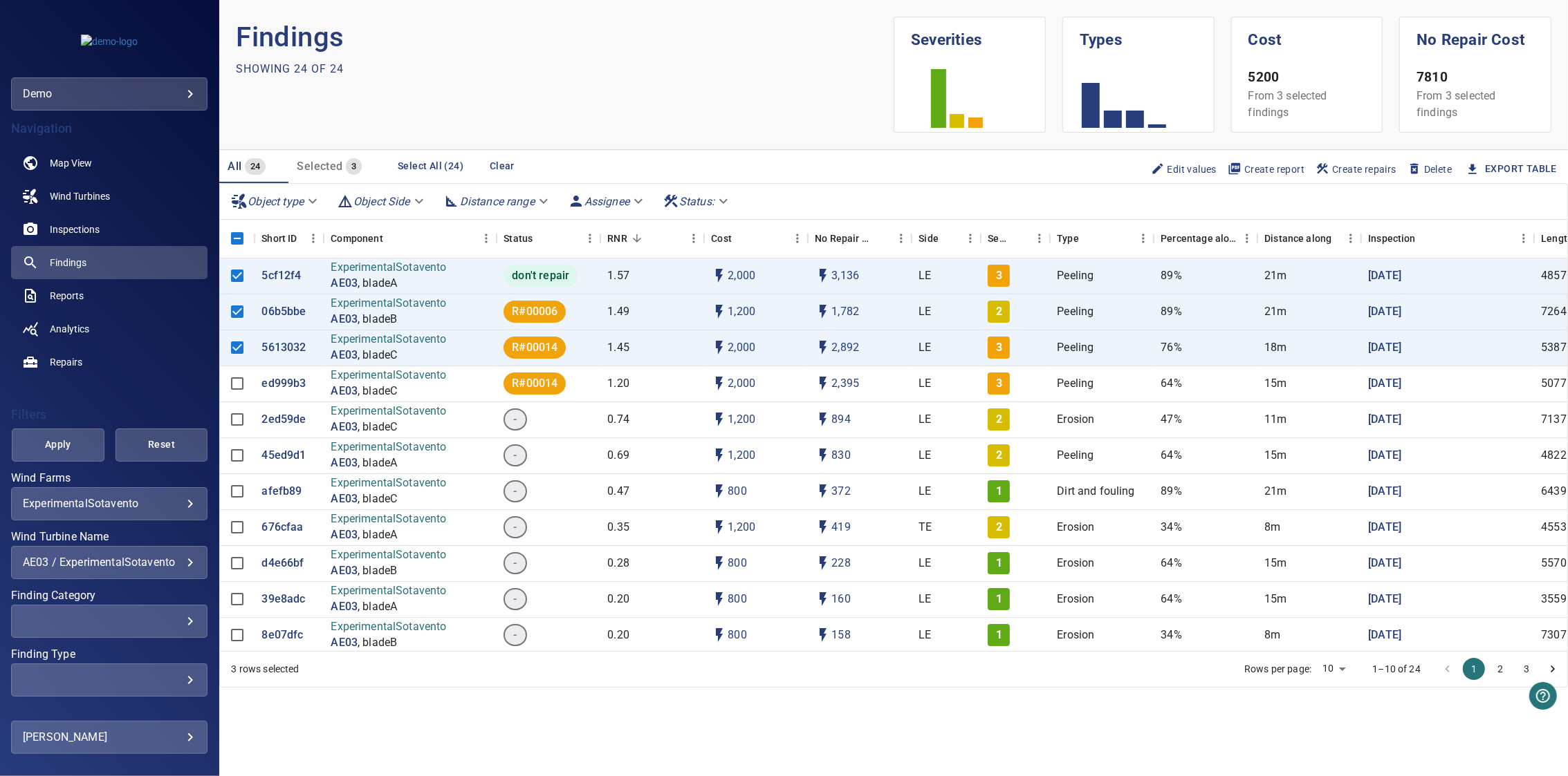
click at [1276, 165] on span "Create report" at bounding box center [1266, 169] width 77 height 15
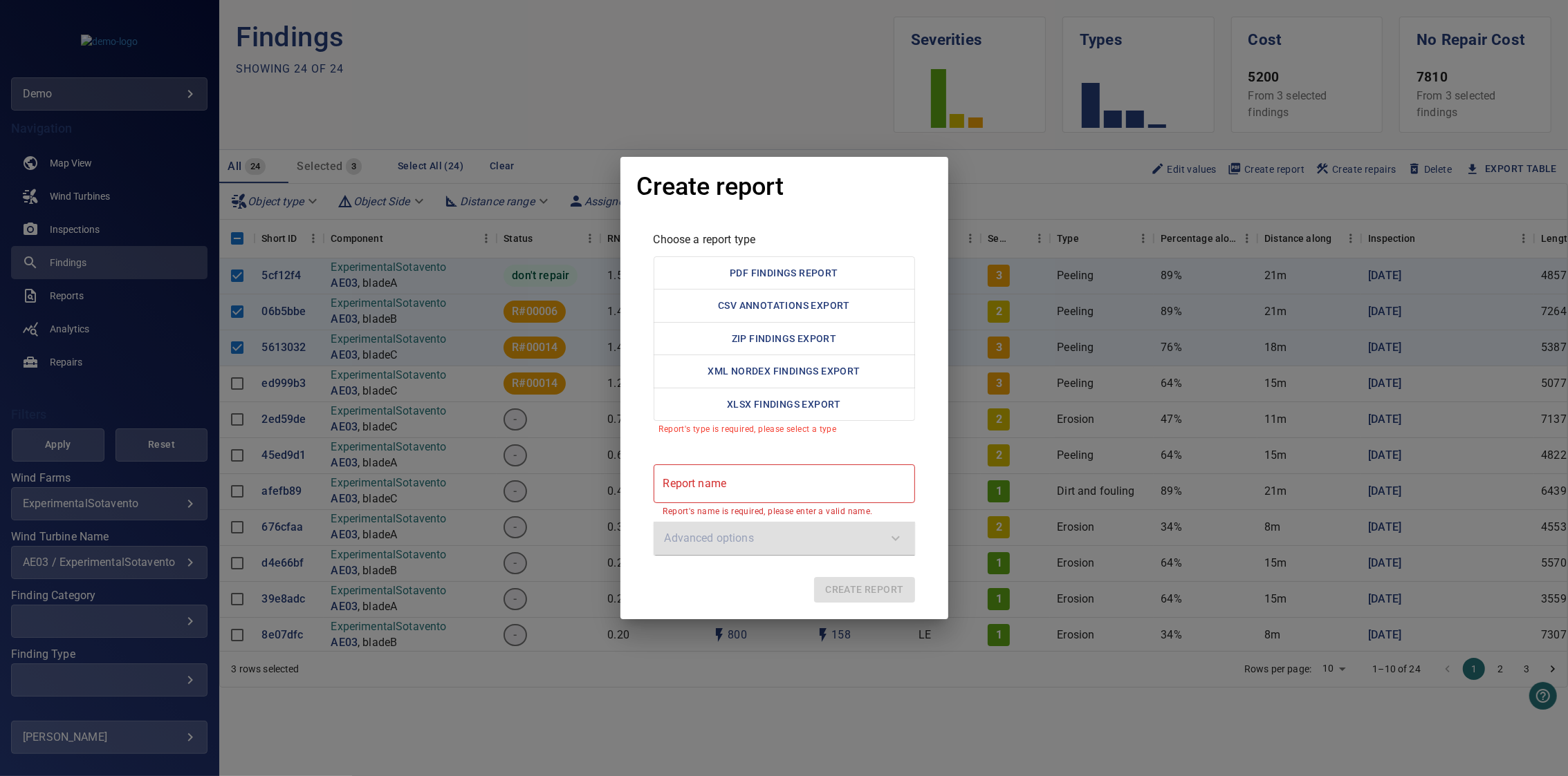
click at [996, 210] on div "Create report Choose a report type PDF Findings Report CSV Annotations Export Z…" at bounding box center [784, 388] width 1568 height 776
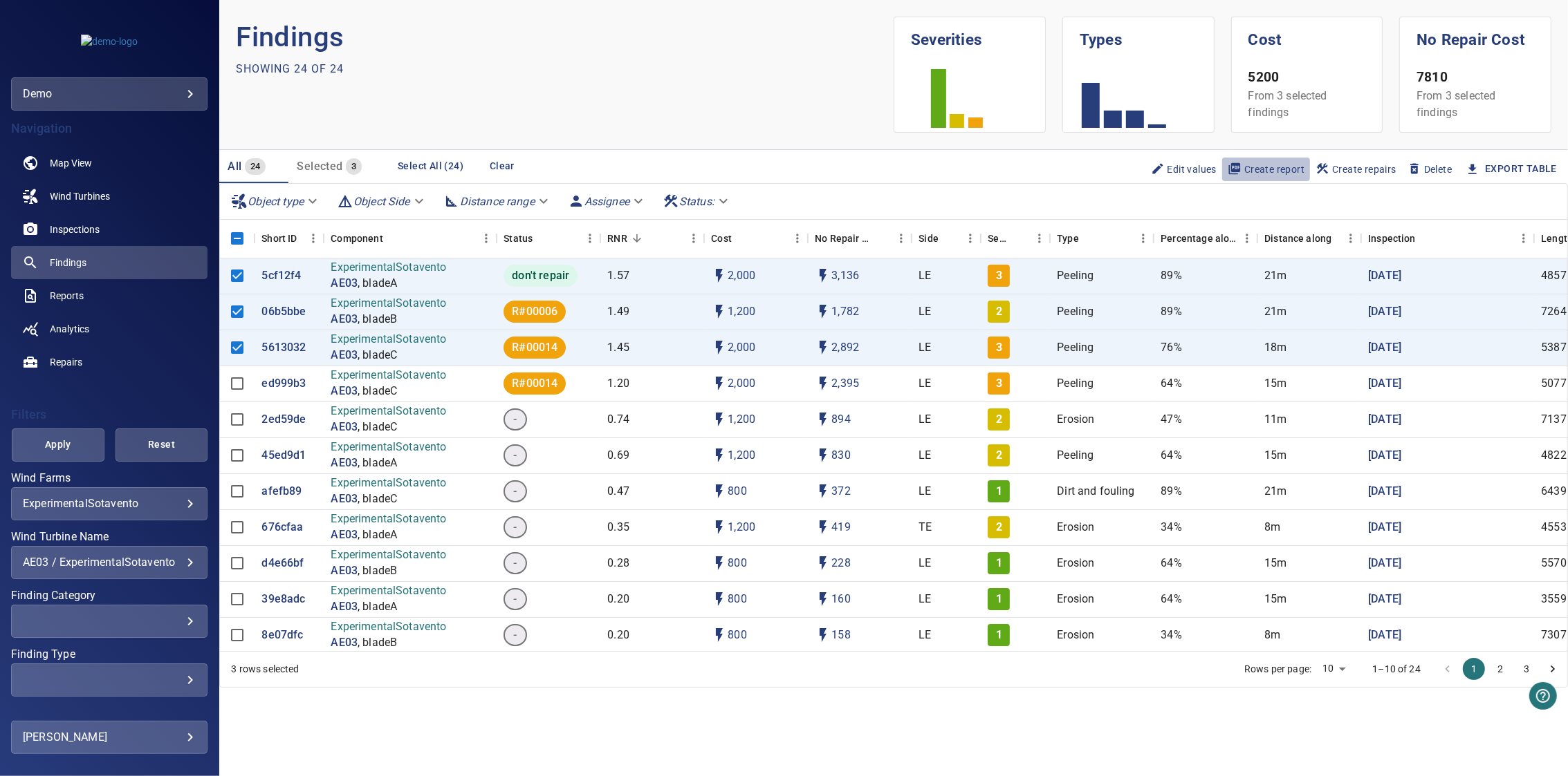
click at [1239, 168] on icon "button" at bounding box center [1235, 168] width 12 height 12
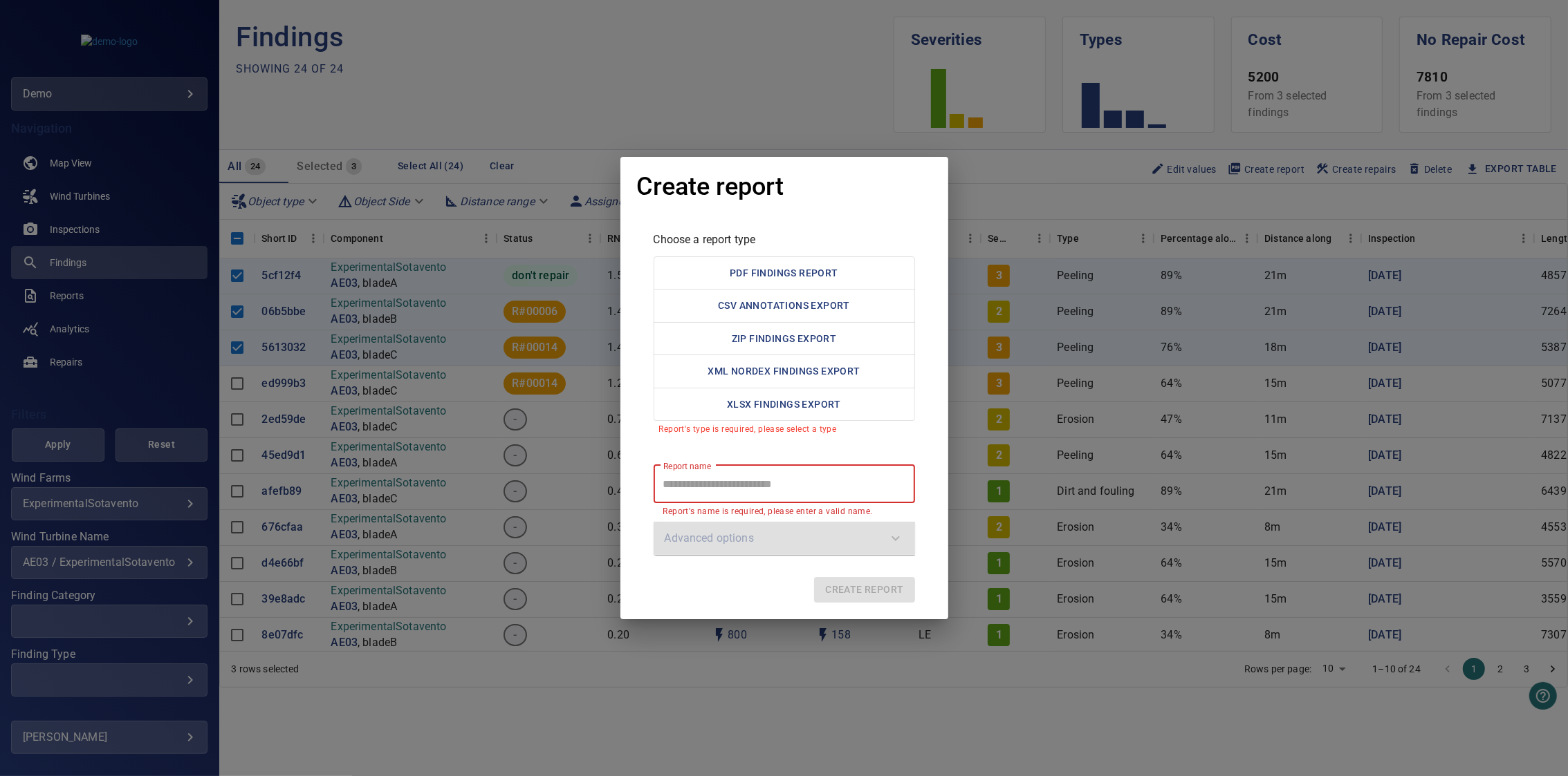
click at [991, 279] on div "Create report Choose a report type PDF Findings Report CSV Annotations Export Z…" at bounding box center [784, 388] width 1568 height 776
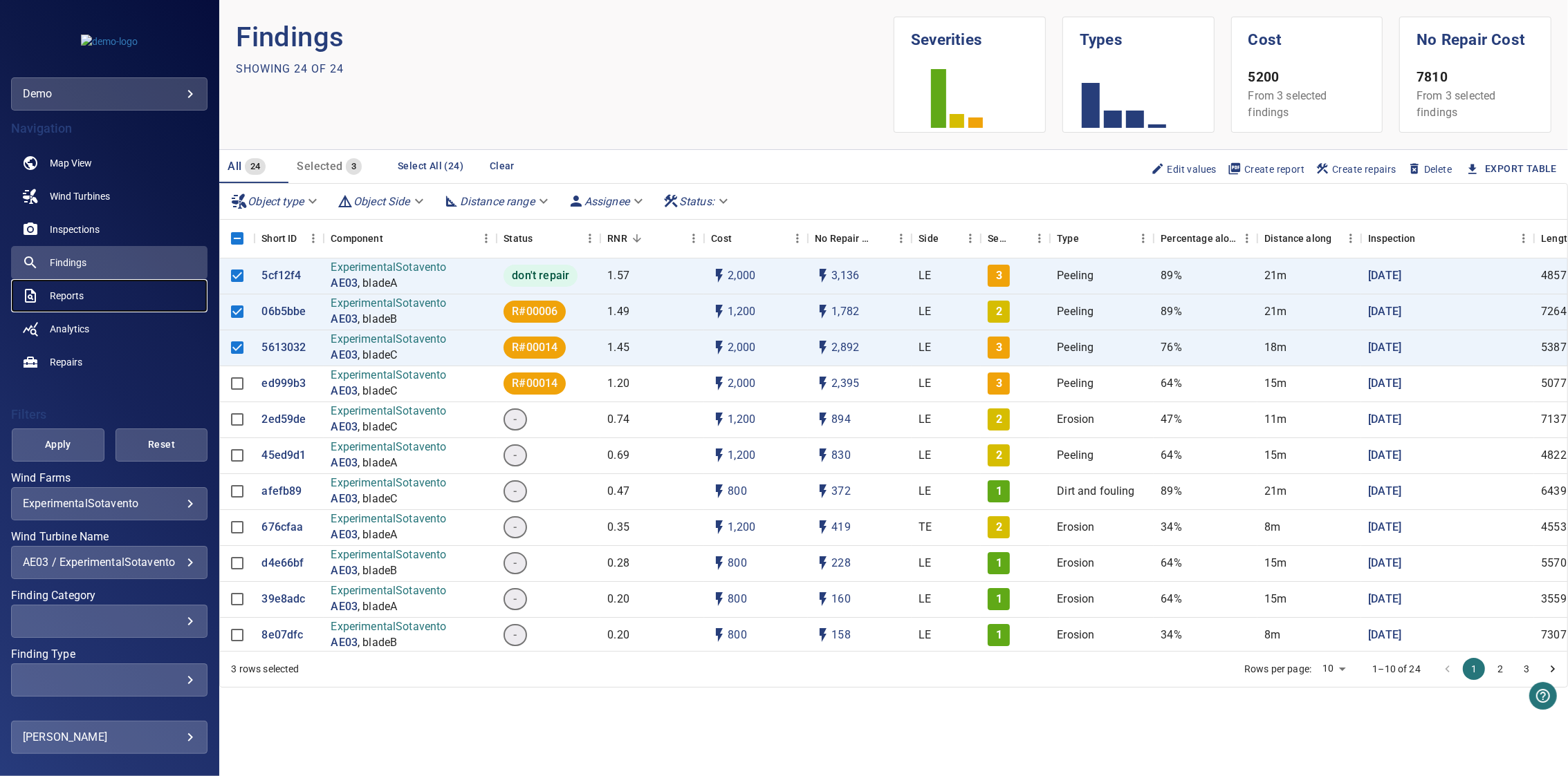
click at [56, 289] on span "Reports" at bounding box center [66, 296] width 34 height 14
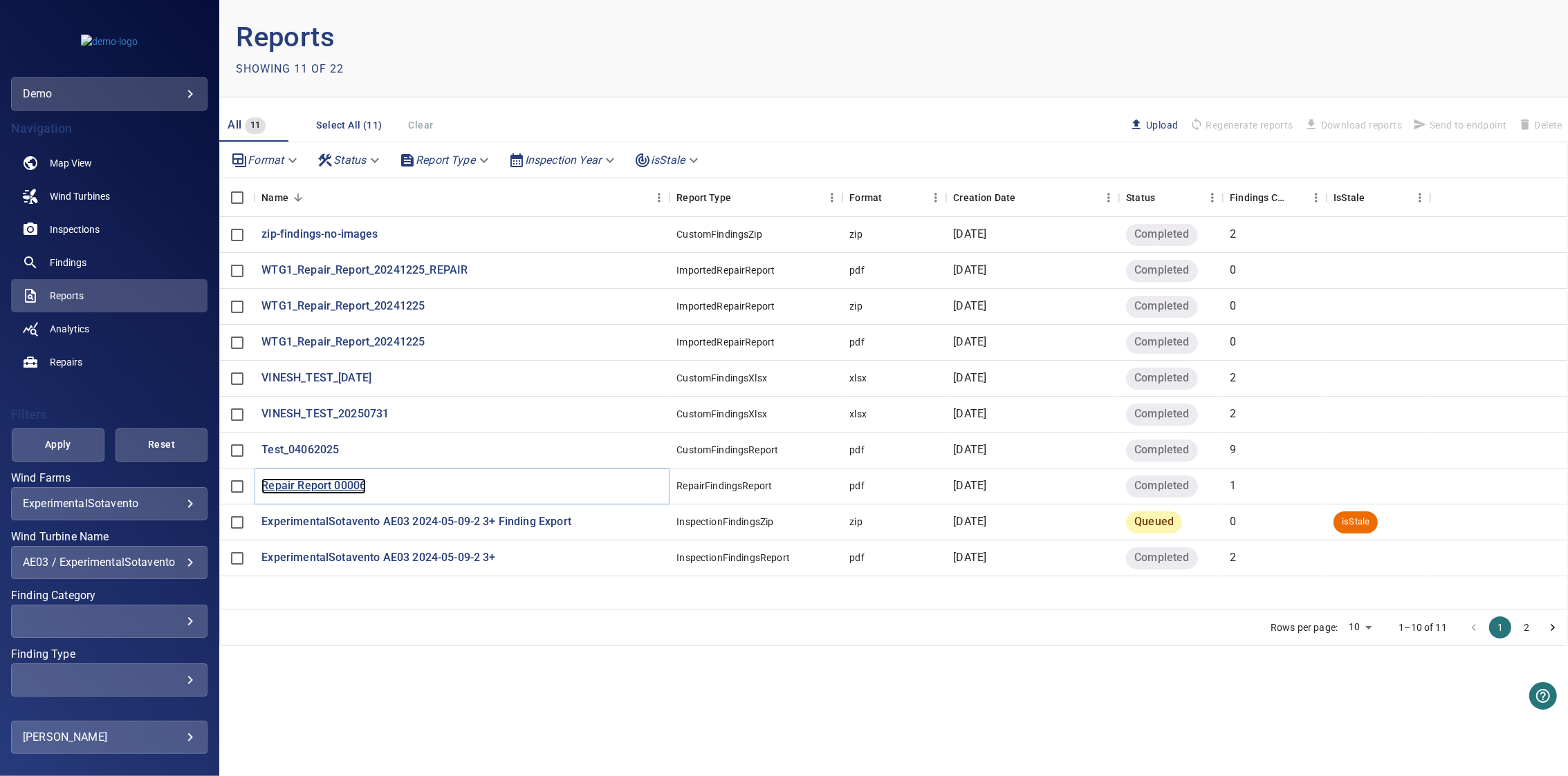
click at [281, 485] on p "Repair Report 00006" at bounding box center [313, 486] width 104 height 16
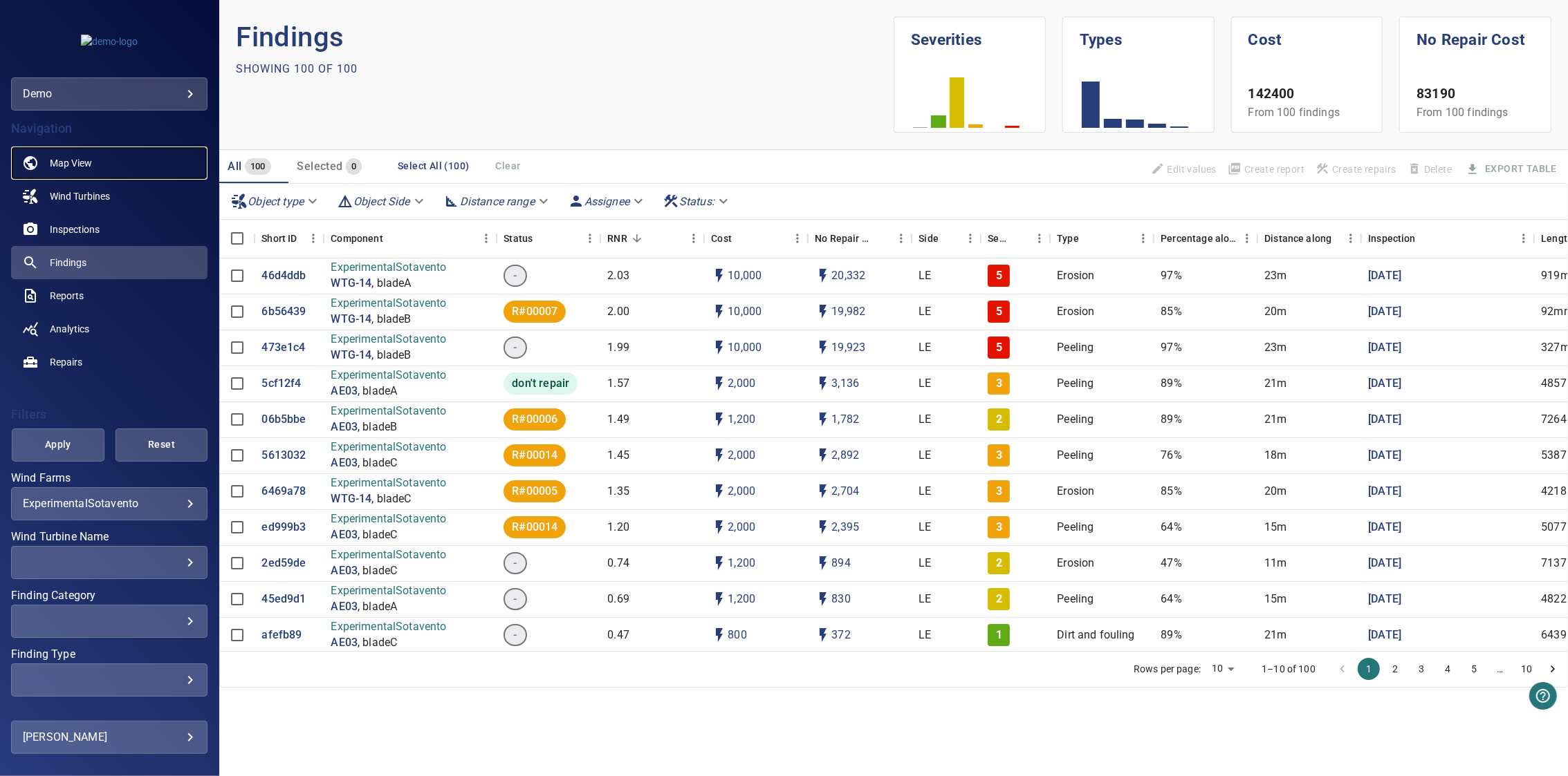
click at [84, 167] on span "Map View" at bounding box center [71, 163] width 42 height 14
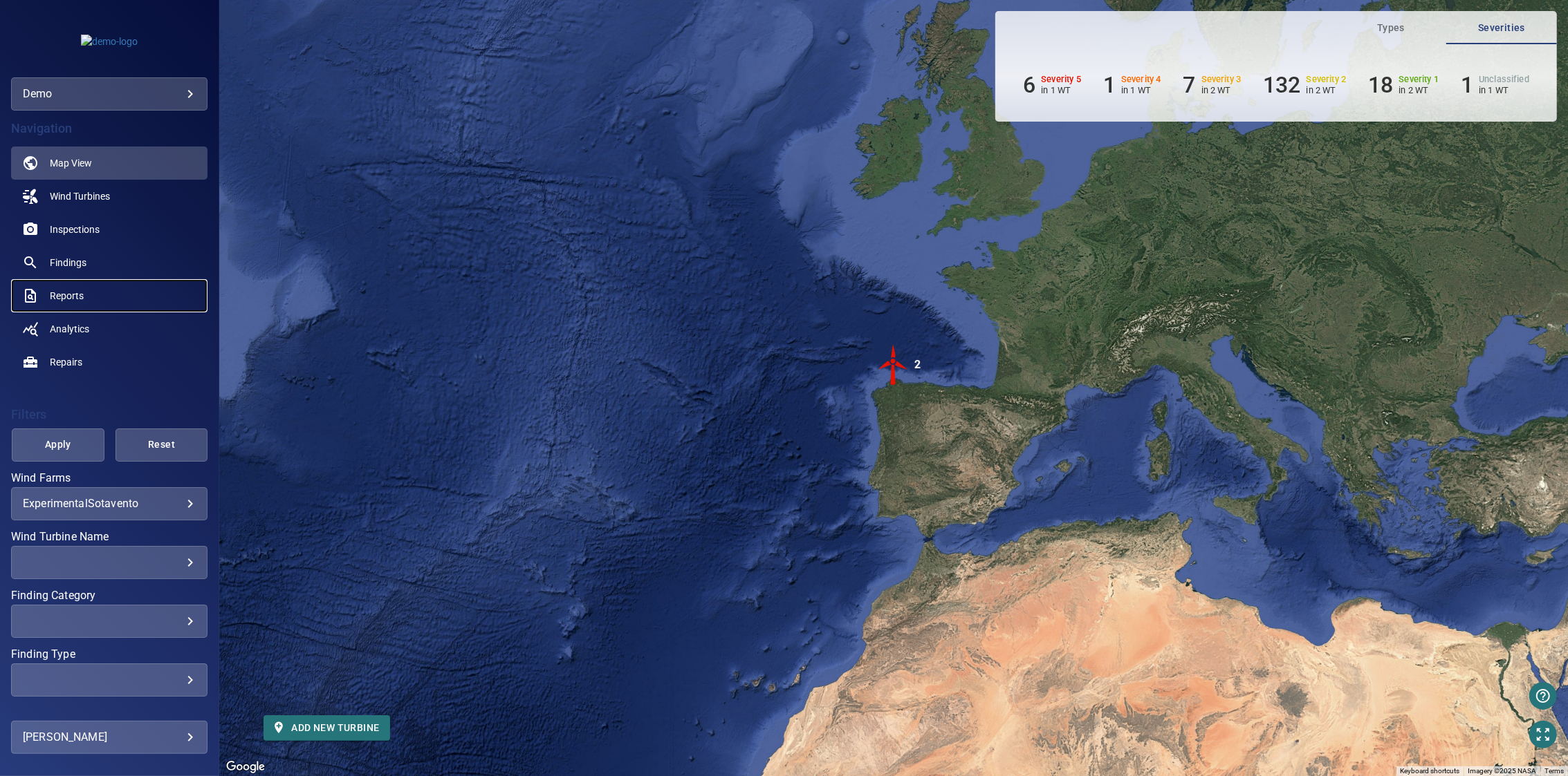
click at [68, 297] on span "Reports" at bounding box center [66, 296] width 34 height 14
